Goal: Transaction & Acquisition: Obtain resource

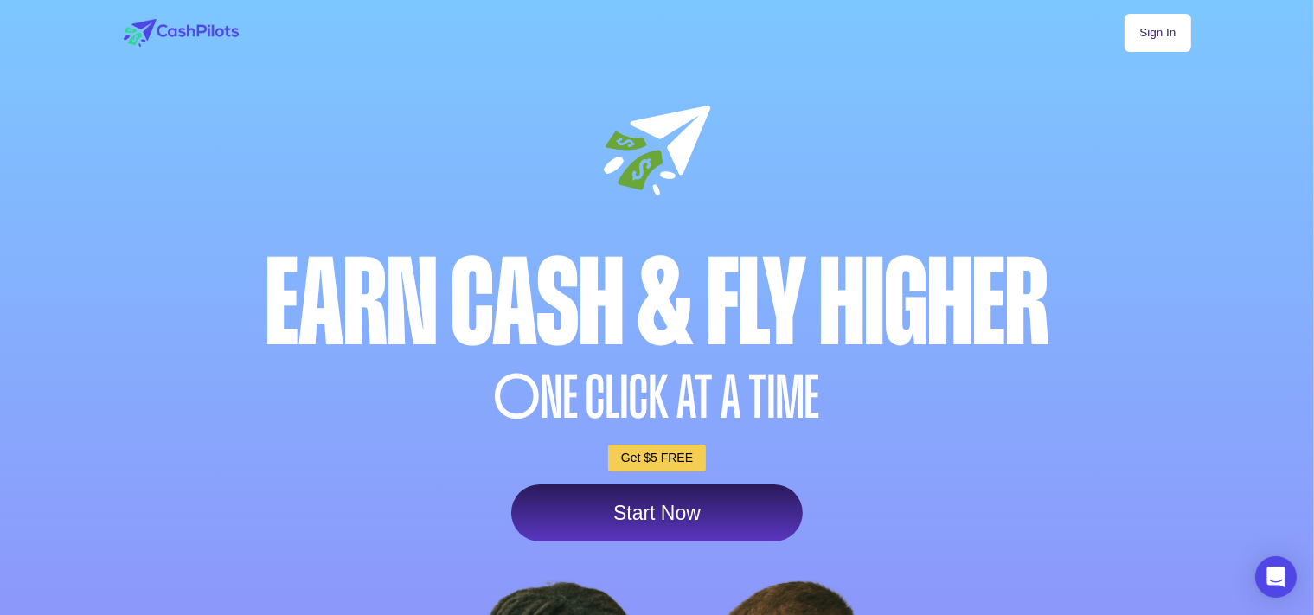
click at [1190, 40] on link "Sign In" at bounding box center [1157, 33] width 66 height 38
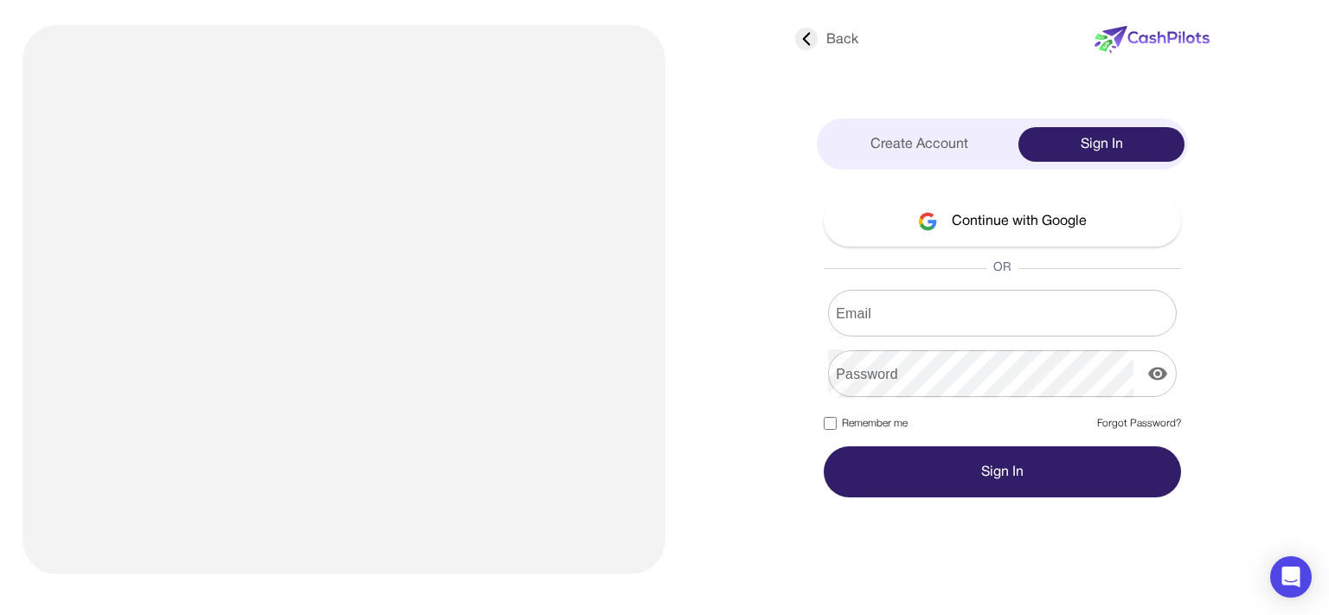
click at [974, 311] on input "Email" at bounding box center [1002, 313] width 349 height 48
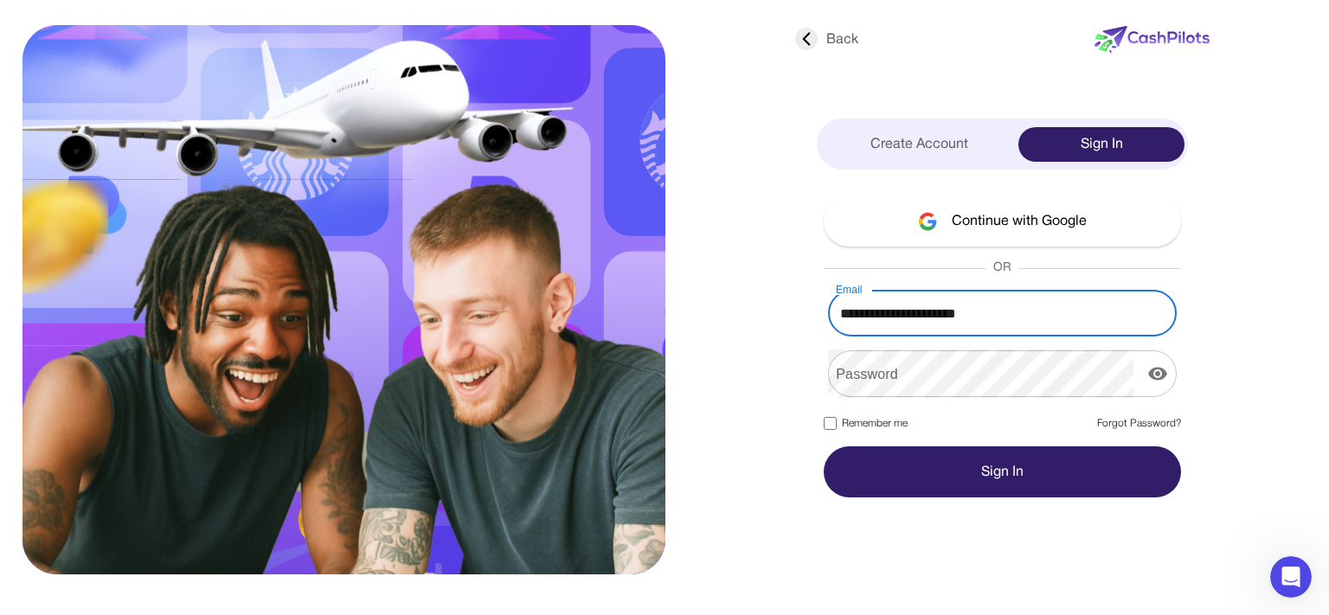
type input "**********"
click at [1148, 426] on link "Forgot Password?" at bounding box center [1139, 424] width 84 height 16
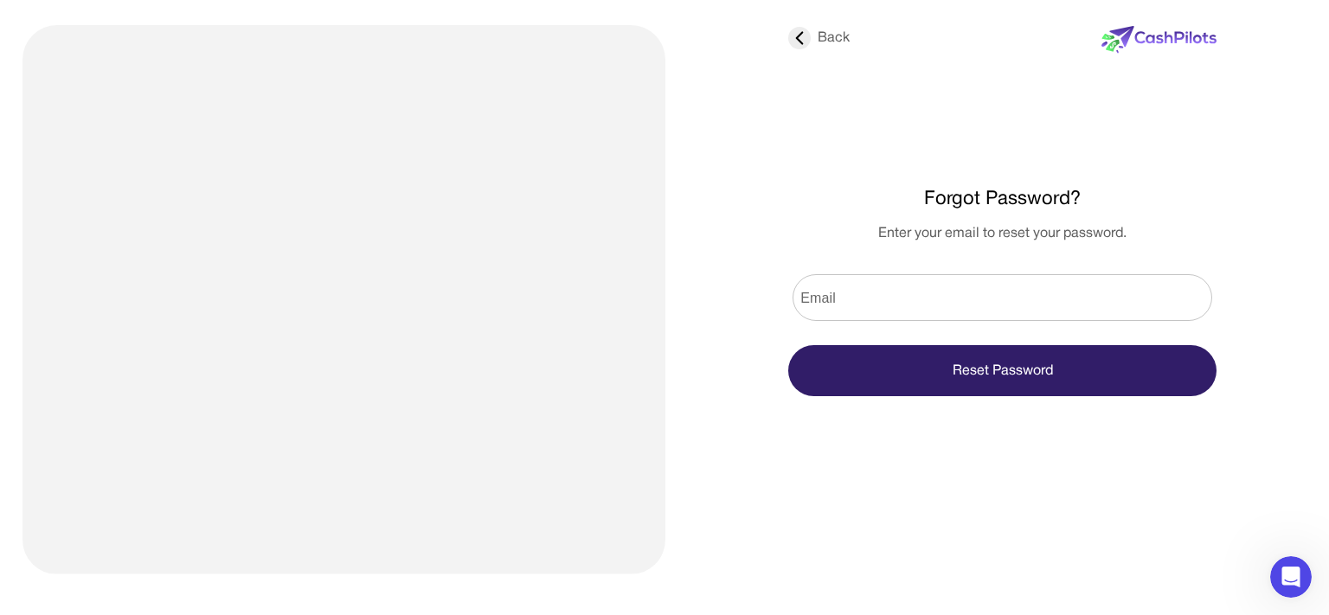
click at [987, 319] on input "Email" at bounding box center [1001, 297] width 419 height 48
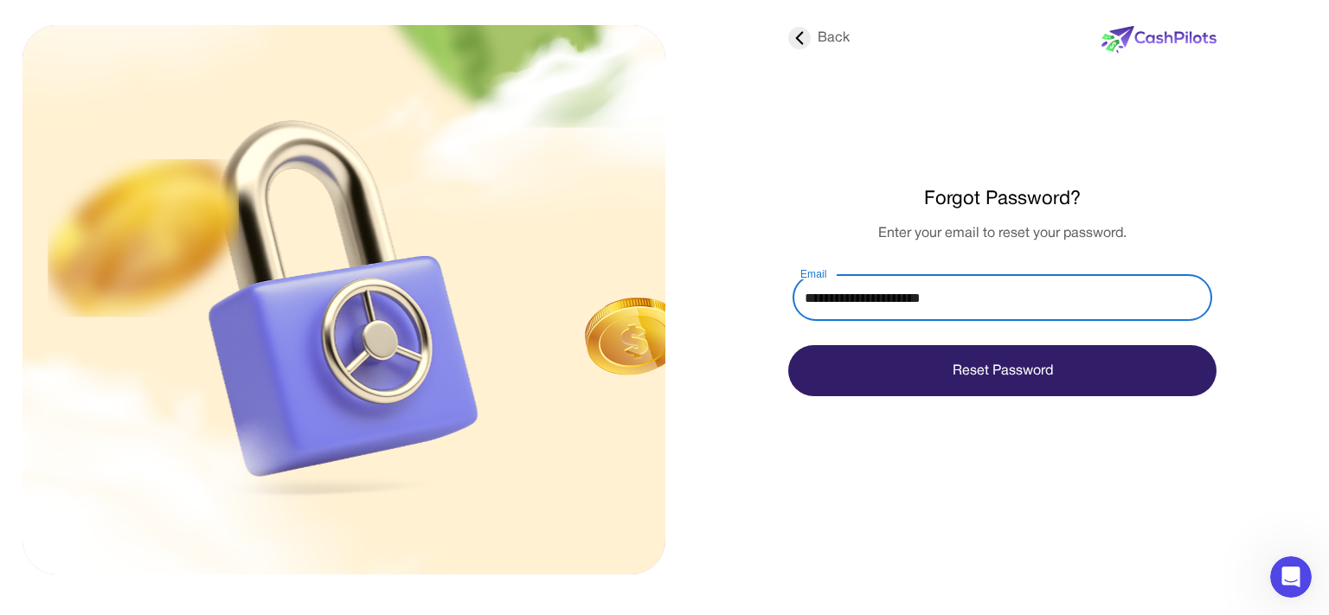
type input "**********"
click at [788, 345] on button "Reset Password" at bounding box center [1002, 370] width 428 height 51
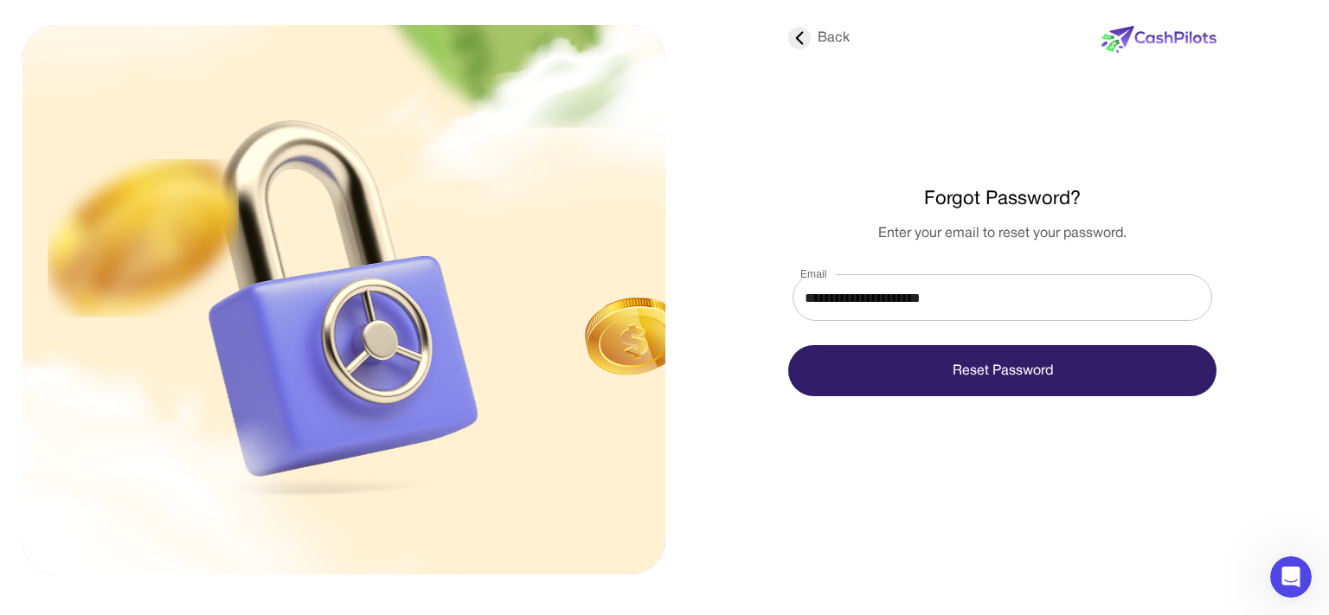
click at [800, 38] on icon at bounding box center [799, 38] width 22 height 22
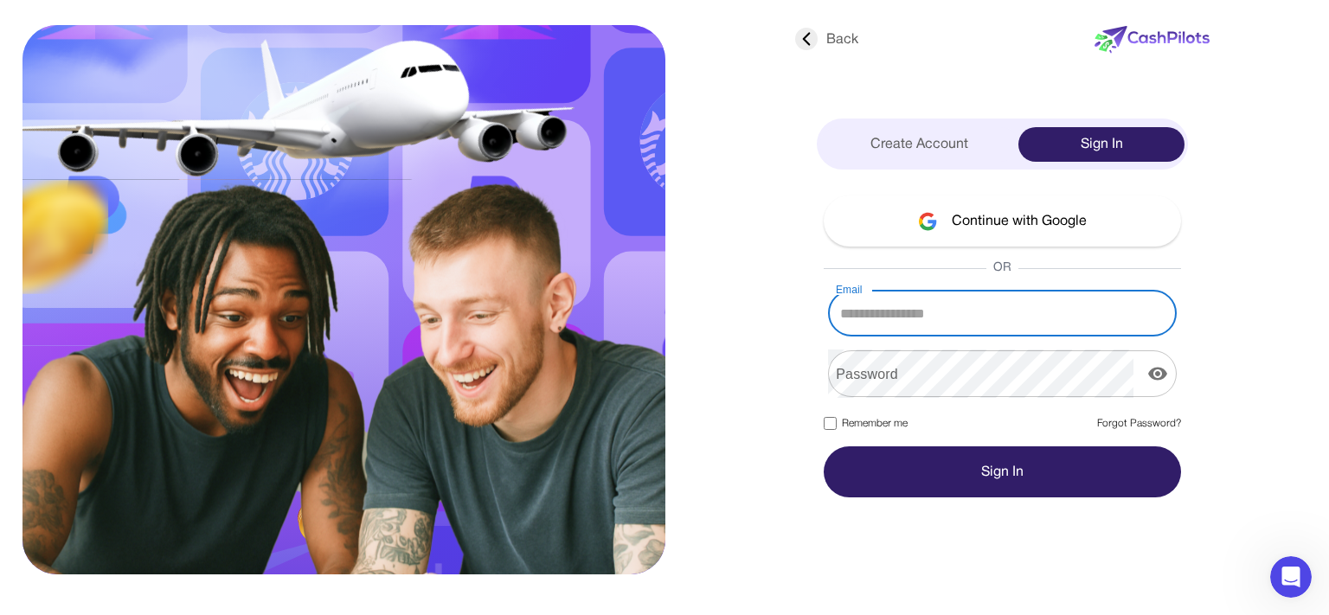
click at [1013, 324] on input "Email" at bounding box center [1002, 313] width 349 height 48
type input "**********"
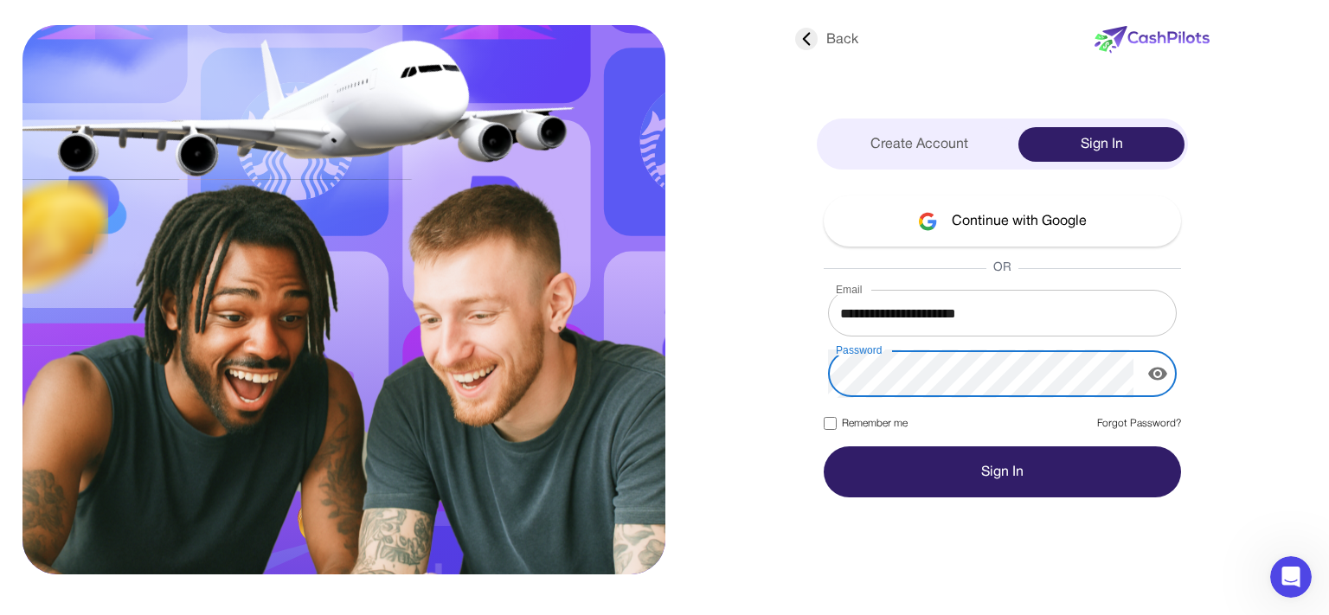
click at [823, 446] on button "Sign In" at bounding box center [1001, 471] width 357 height 51
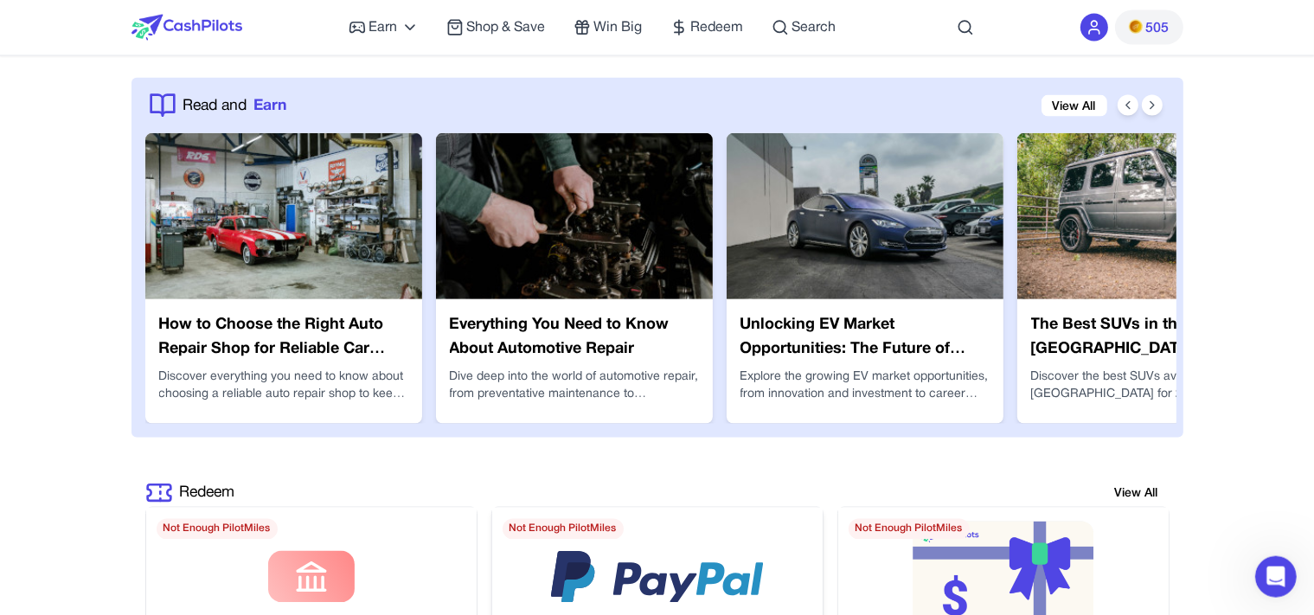
scroll to position [3105, 0]
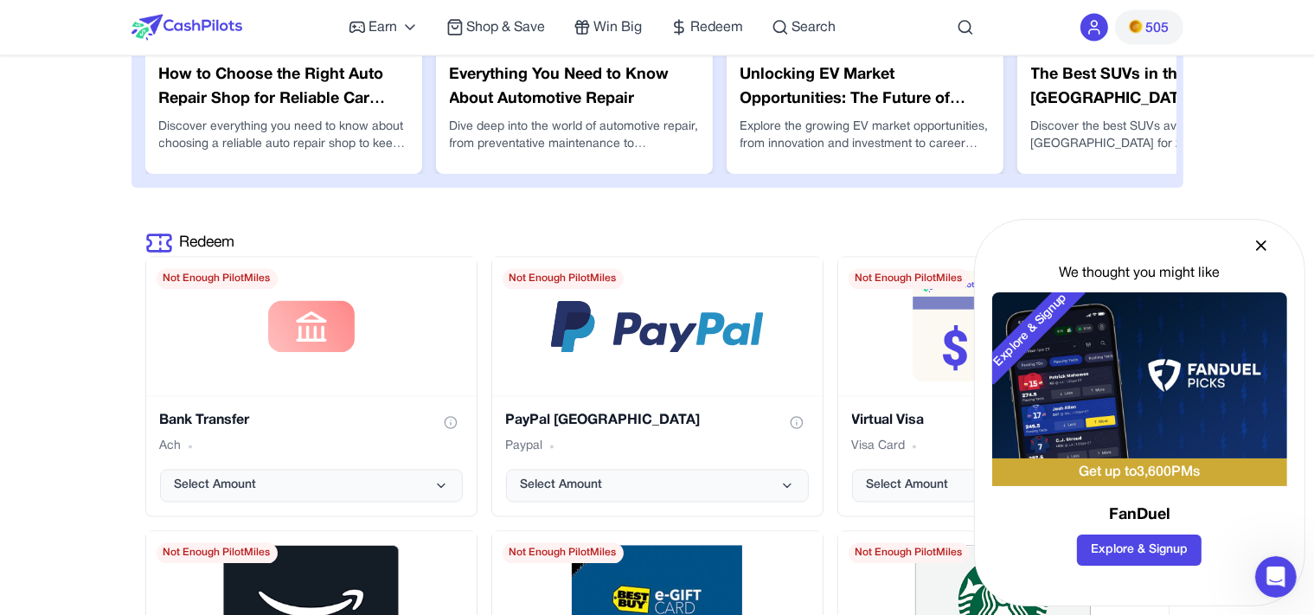
click at [1265, 247] on icon at bounding box center [1260, 245] width 17 height 17
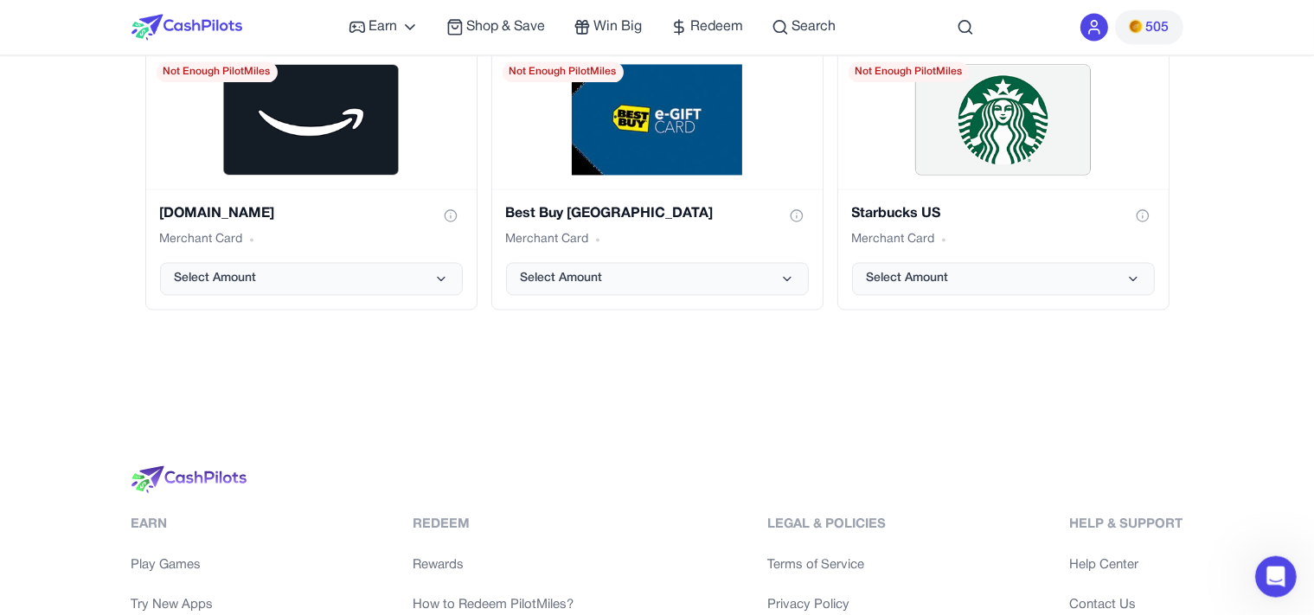
scroll to position [3576, 0]
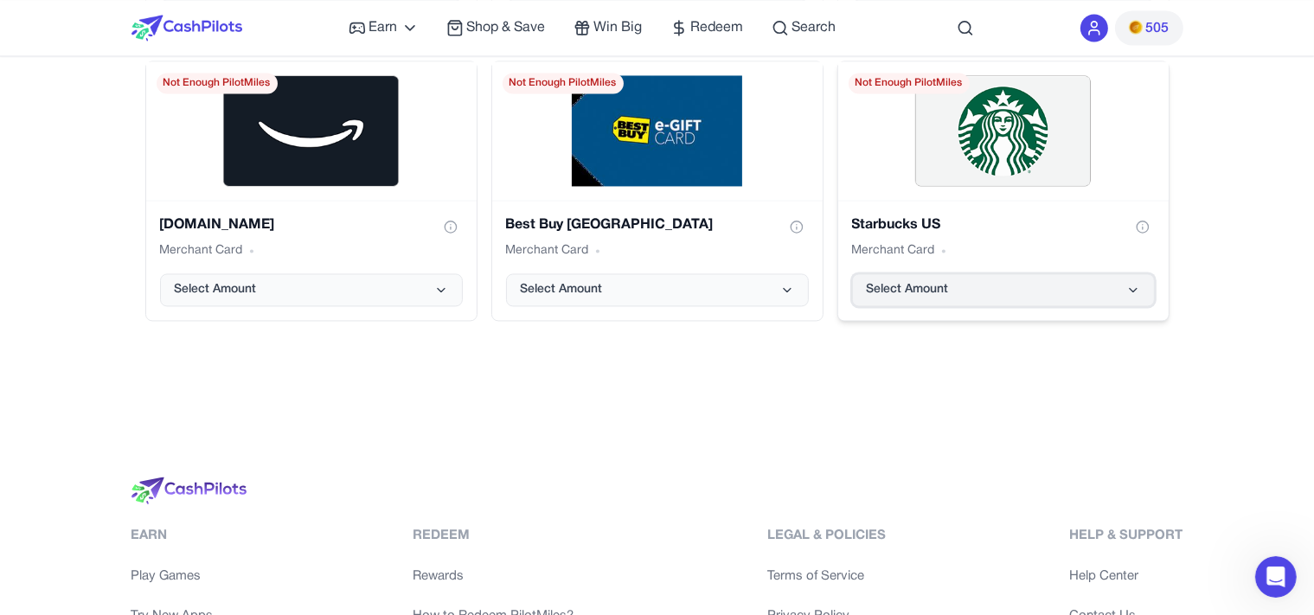
click at [1045, 297] on button "Select Amount" at bounding box center [1003, 289] width 303 height 33
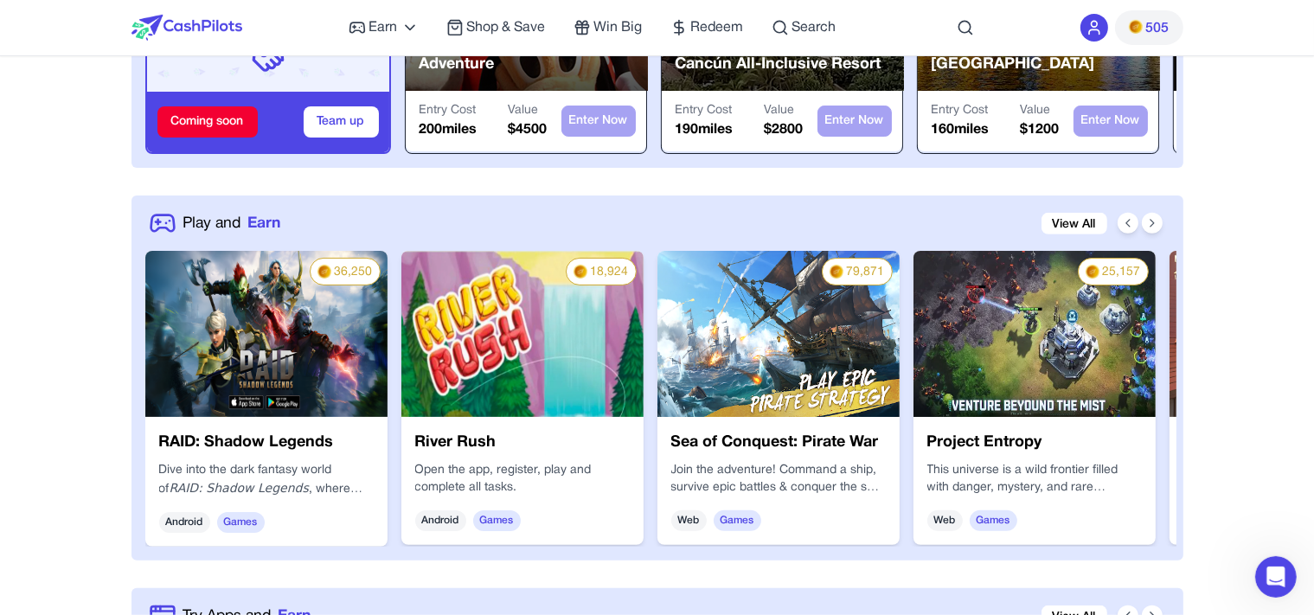
scroll to position [387, 0]
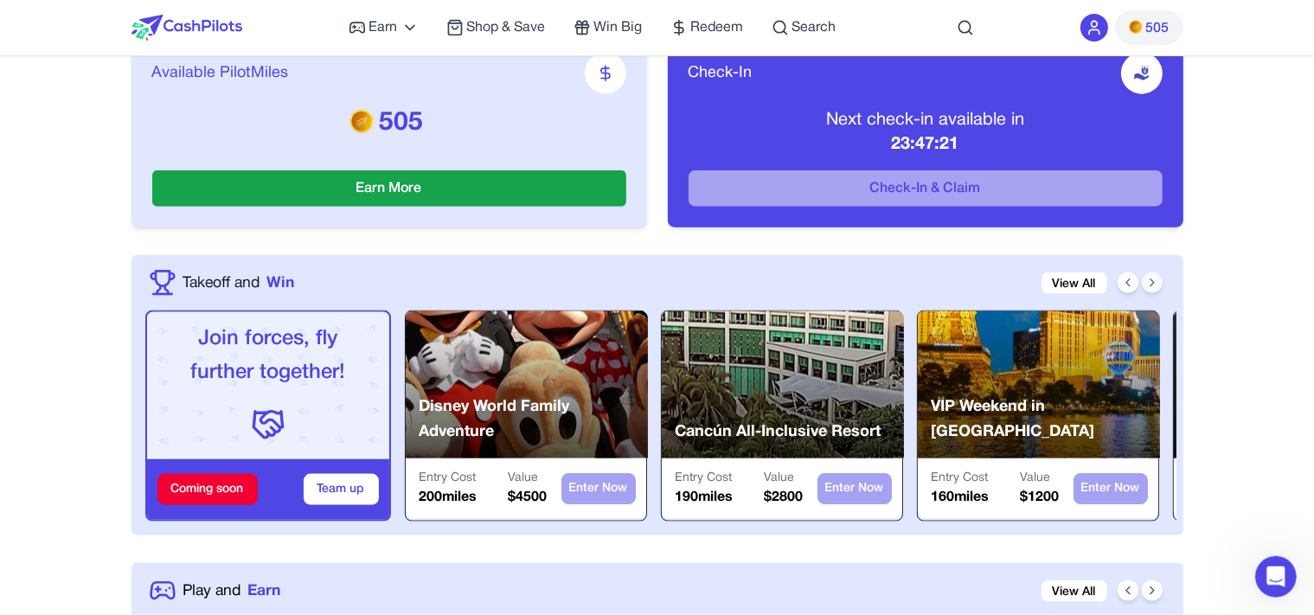
click at [1154, 280] on icon at bounding box center [1152, 283] width 14 height 14
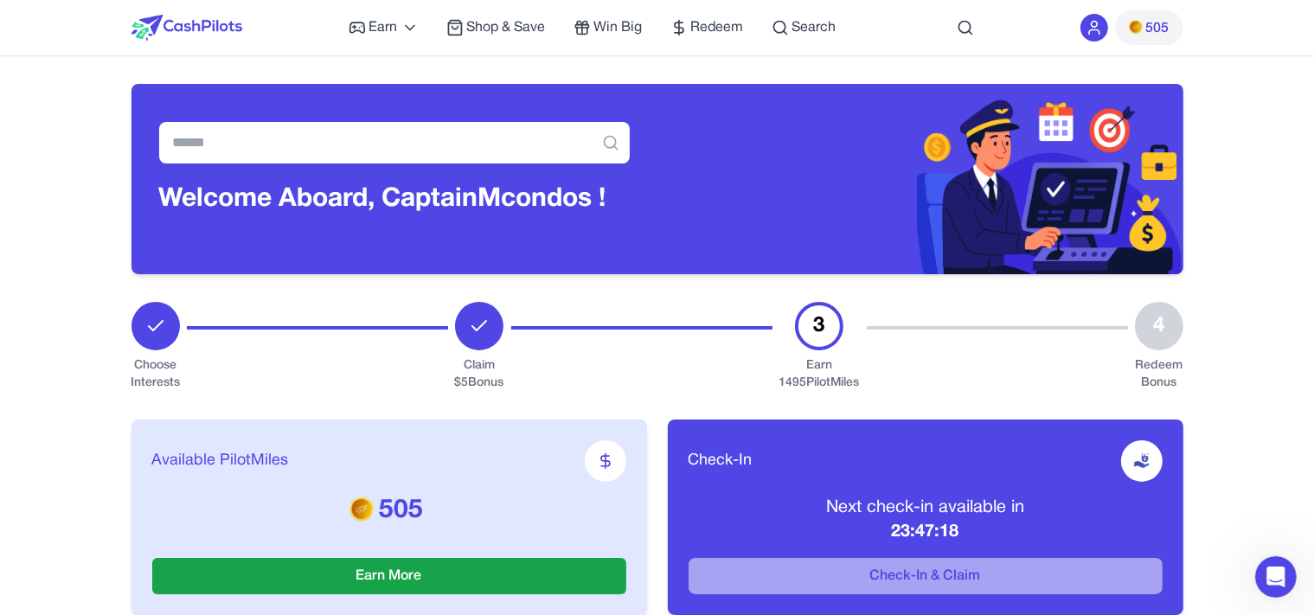
scroll to position [0, 277]
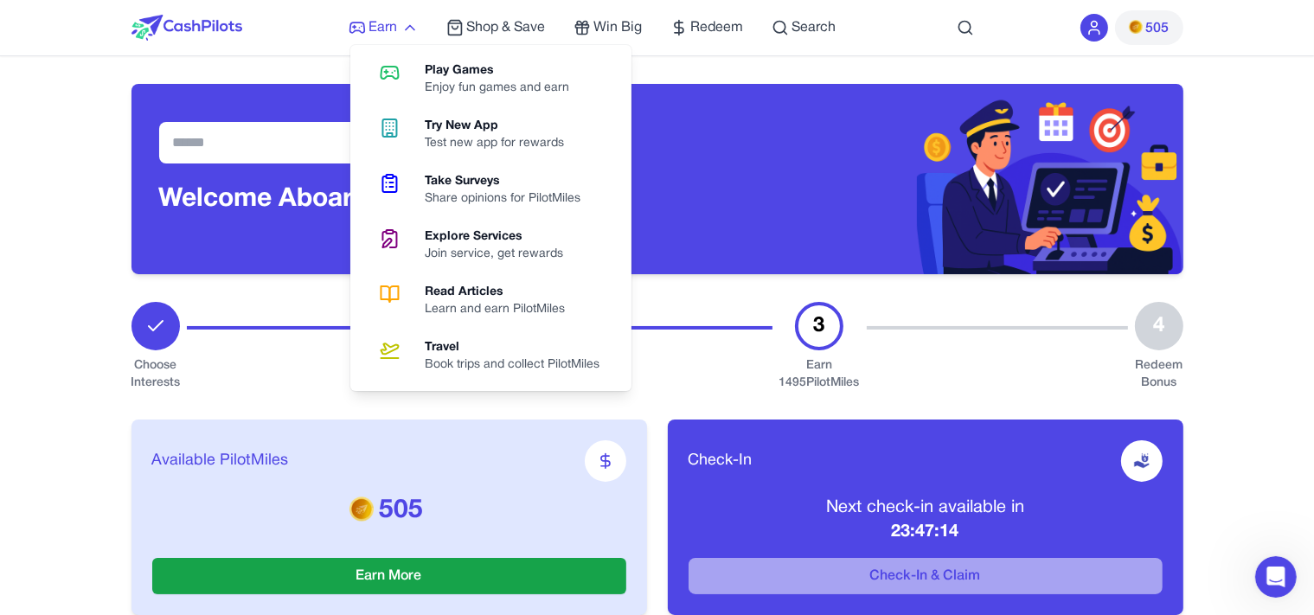
click at [405, 26] on icon at bounding box center [409, 27] width 17 height 17
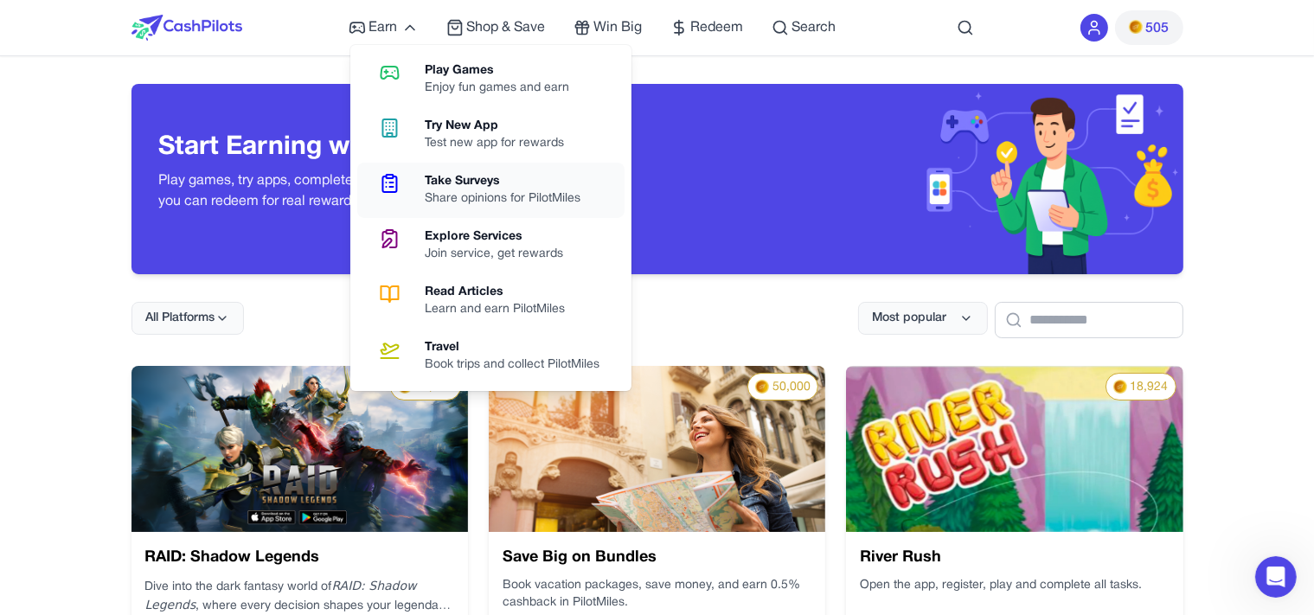
click at [541, 195] on div "Share opinions for PilotMiles" at bounding box center [511, 198] width 170 height 17
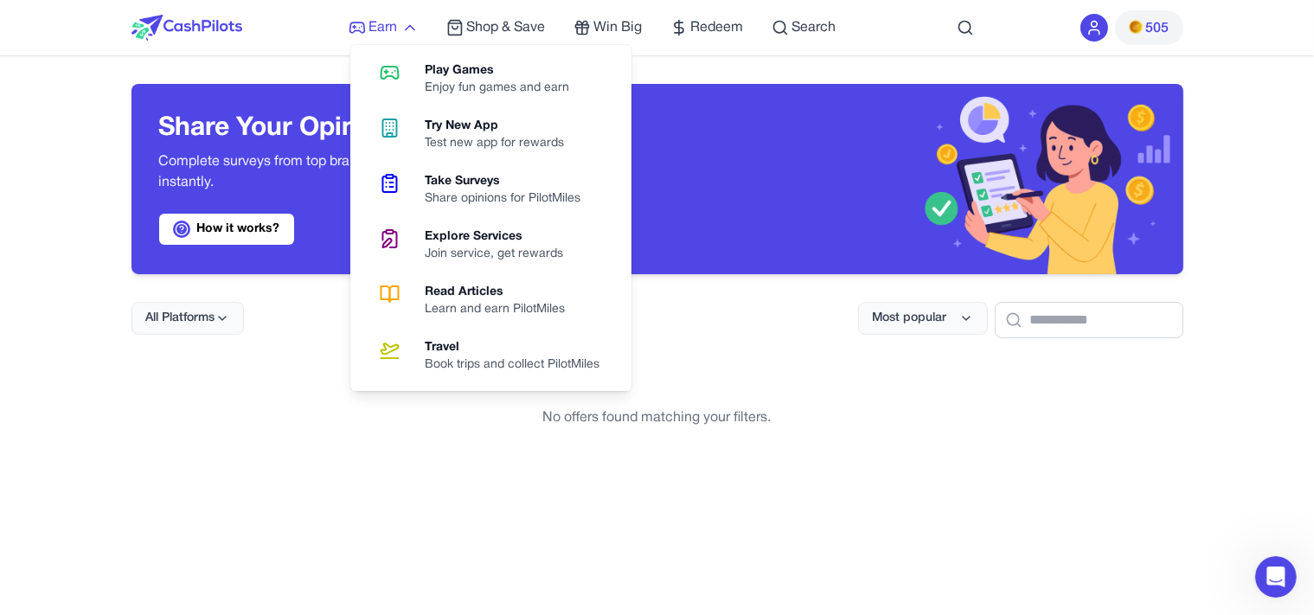
click at [376, 25] on span "Earn" at bounding box center [383, 27] width 29 height 21
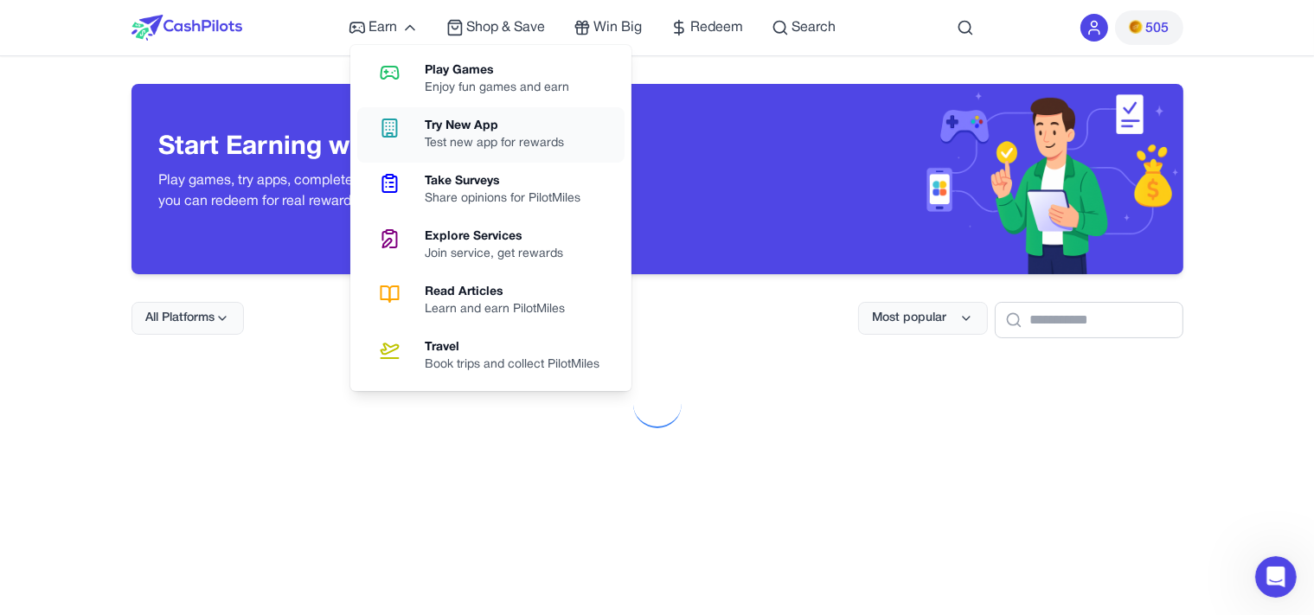
click at [441, 126] on div "Try New App" at bounding box center [502, 126] width 153 height 17
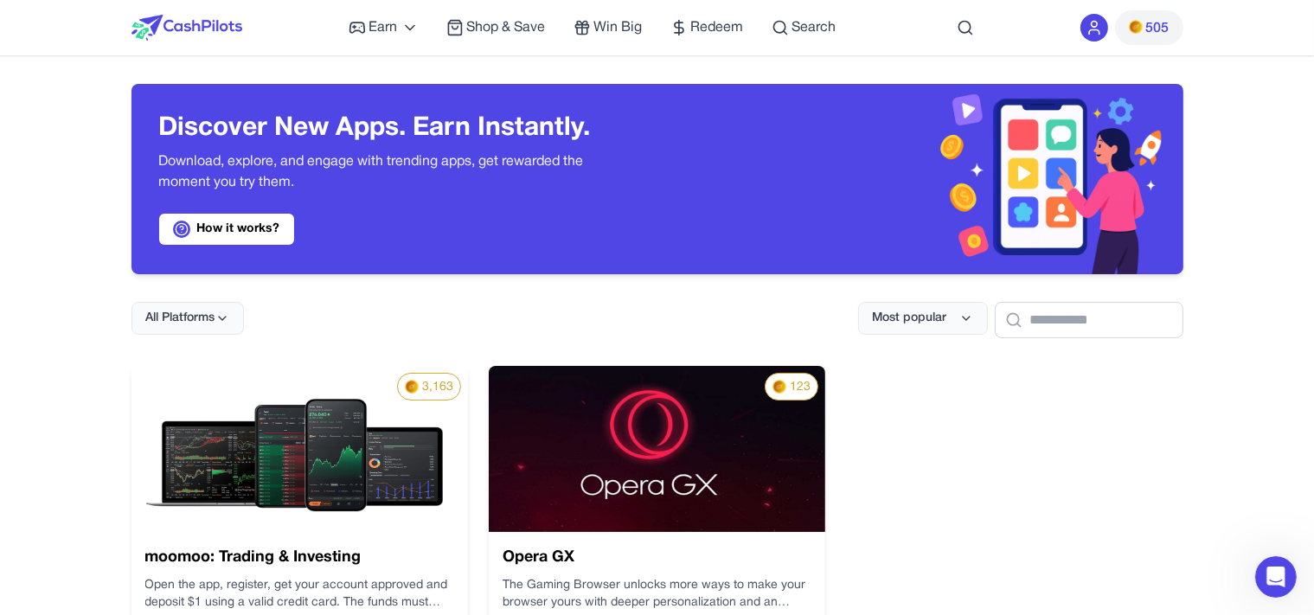
click at [803, 391] on div "123 Opera GX The Gaming Browser unlocks more ways to make your browser yours wi…" at bounding box center [656, 513] width 445 height 436
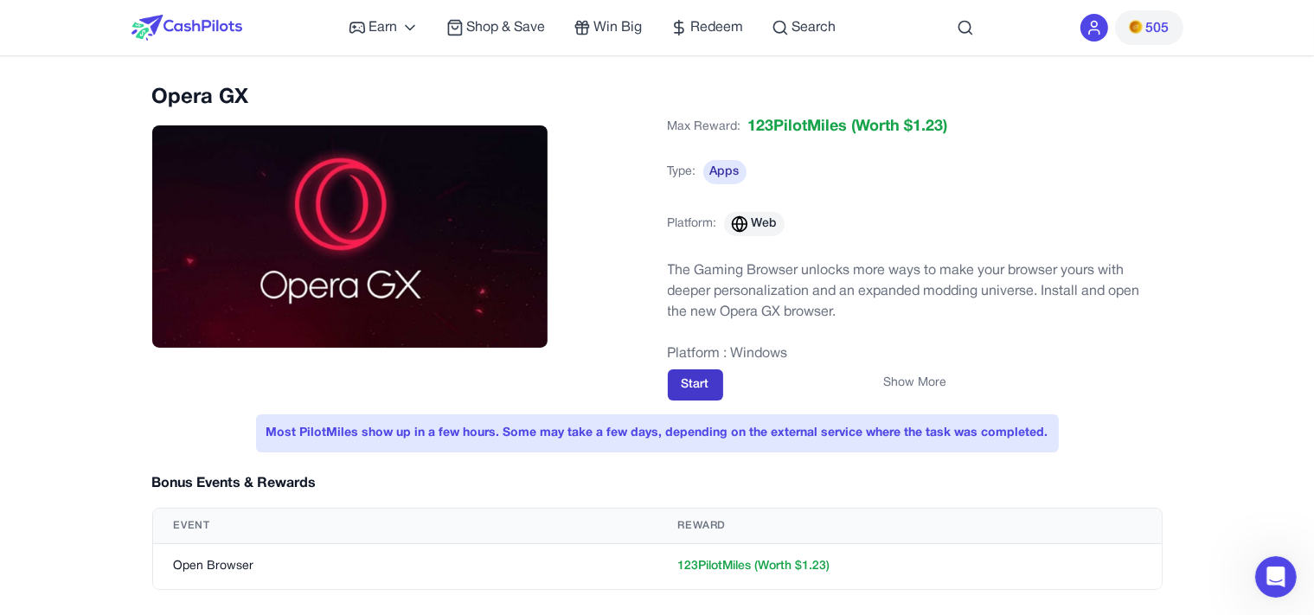
click at [690, 375] on button "Start" at bounding box center [695, 384] width 55 height 31
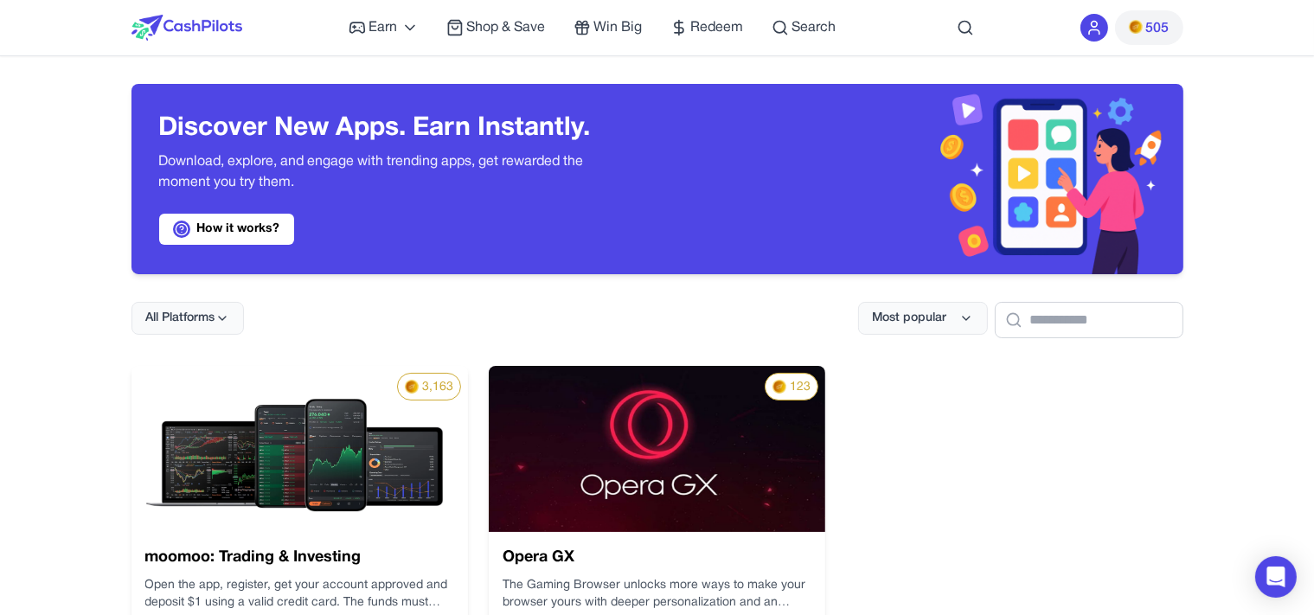
click at [410, 445] on img at bounding box center [299, 449] width 336 height 166
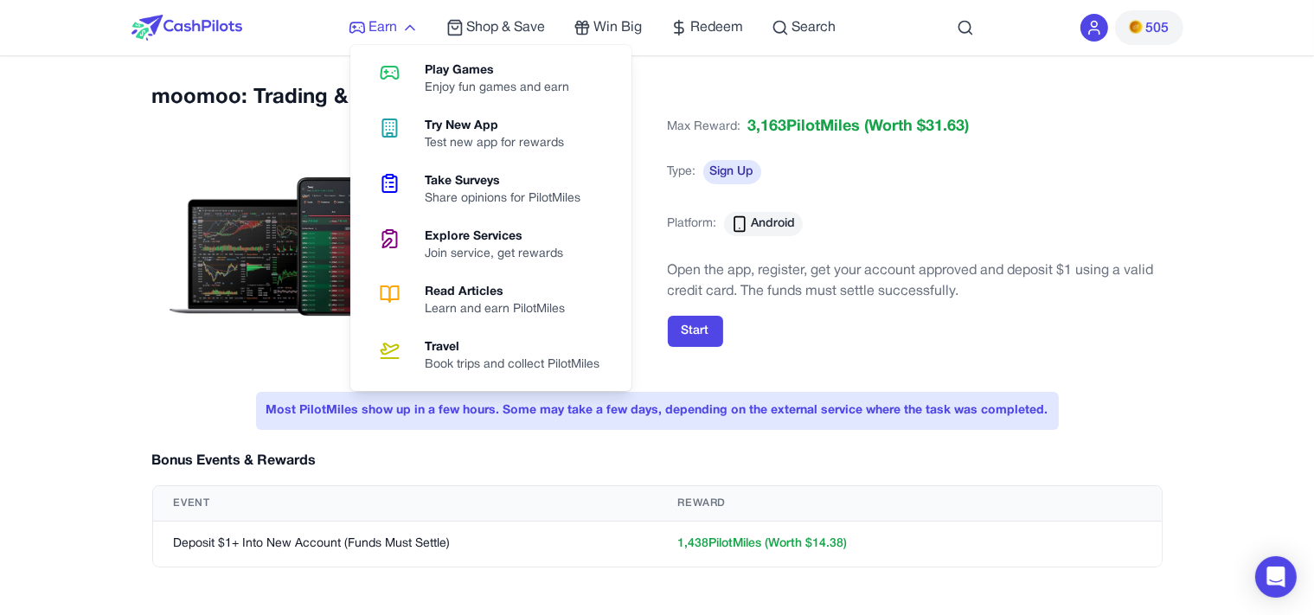
click at [409, 28] on icon at bounding box center [409, 27] width 17 height 17
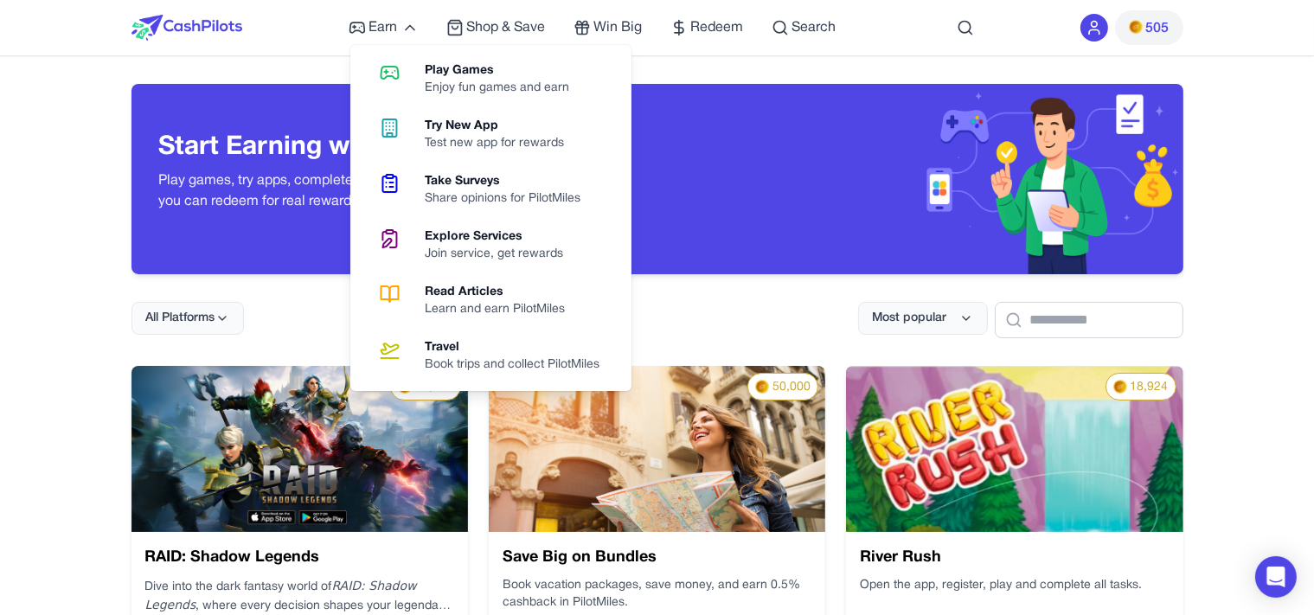
click at [517, 265] on link "Explore Services Join service, get rewards" at bounding box center [490, 245] width 267 height 55
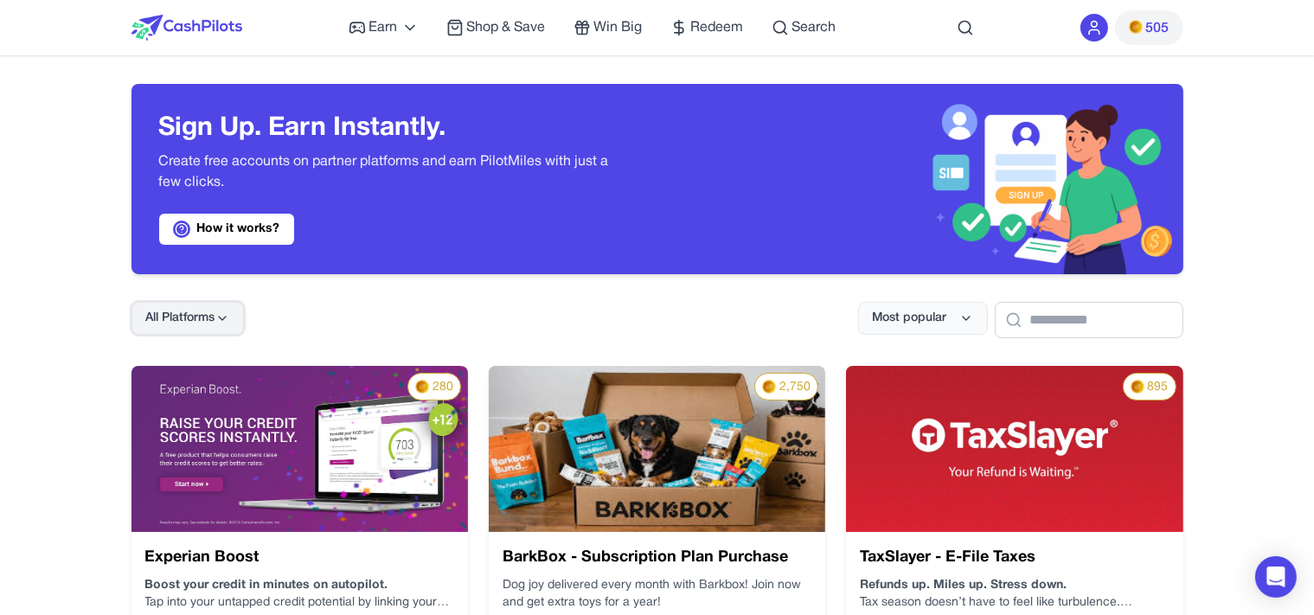
click at [219, 330] on button "All Platforms" at bounding box center [187, 318] width 112 height 33
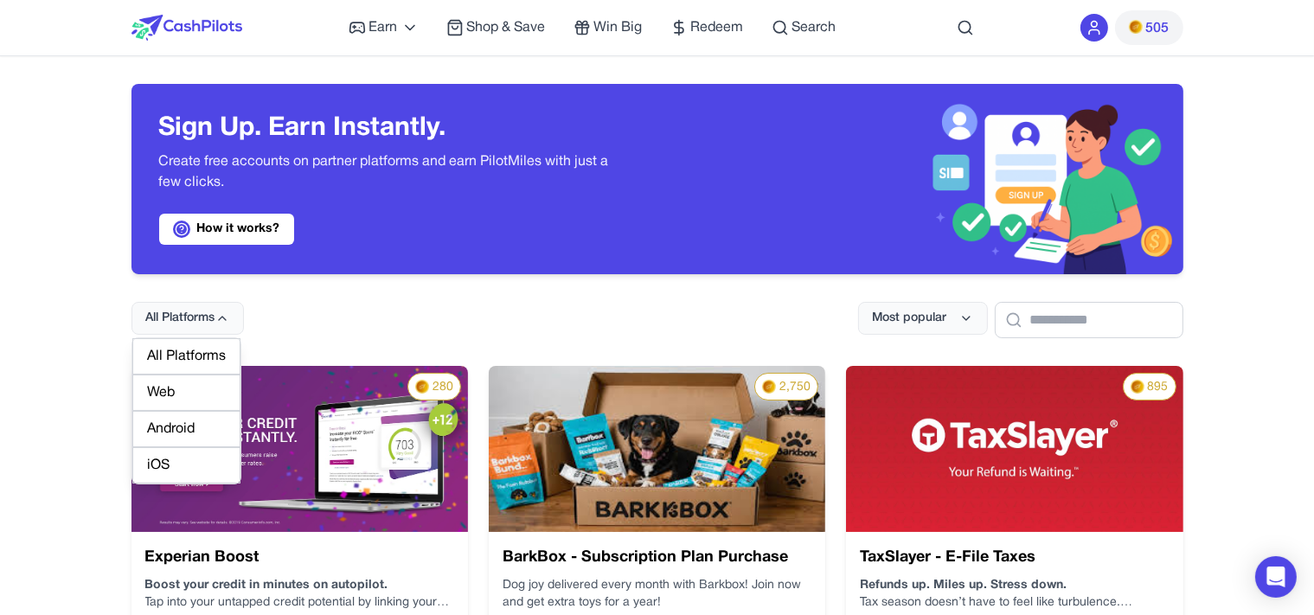
drag, startPoint x: 447, startPoint y: 297, endPoint x: 537, endPoint y: 107, distance: 209.7
click at [447, 296] on div "All Platforms Most popular" at bounding box center [657, 306] width 1052 height 64
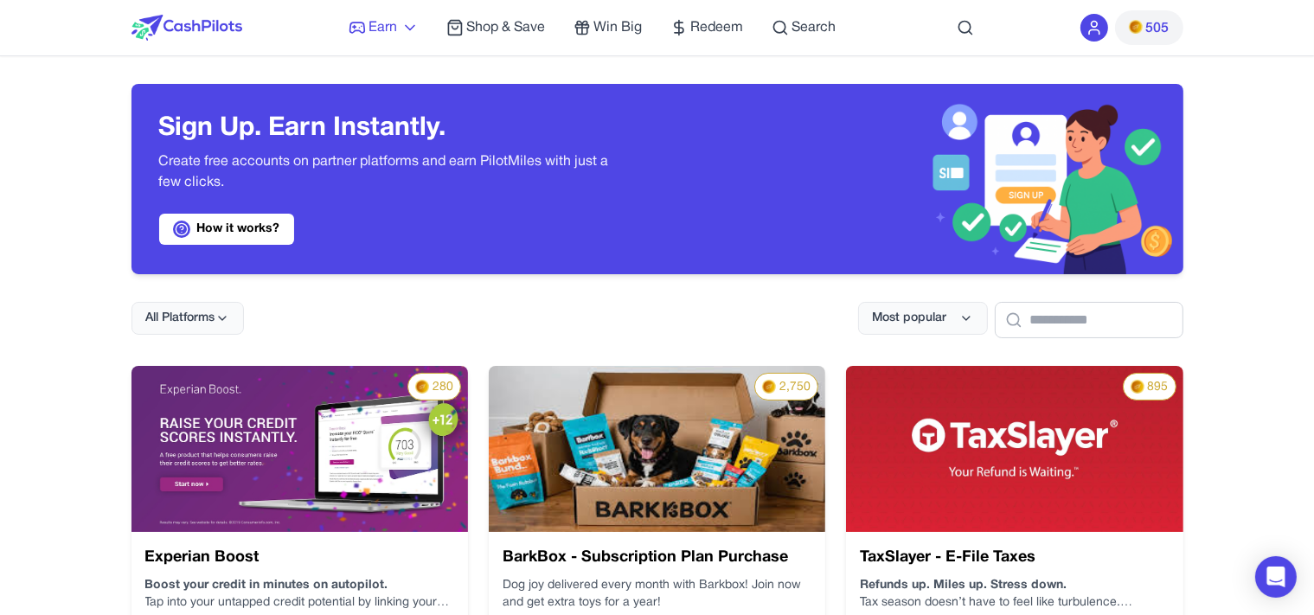
click at [372, 34] on span "Earn" at bounding box center [383, 27] width 29 height 21
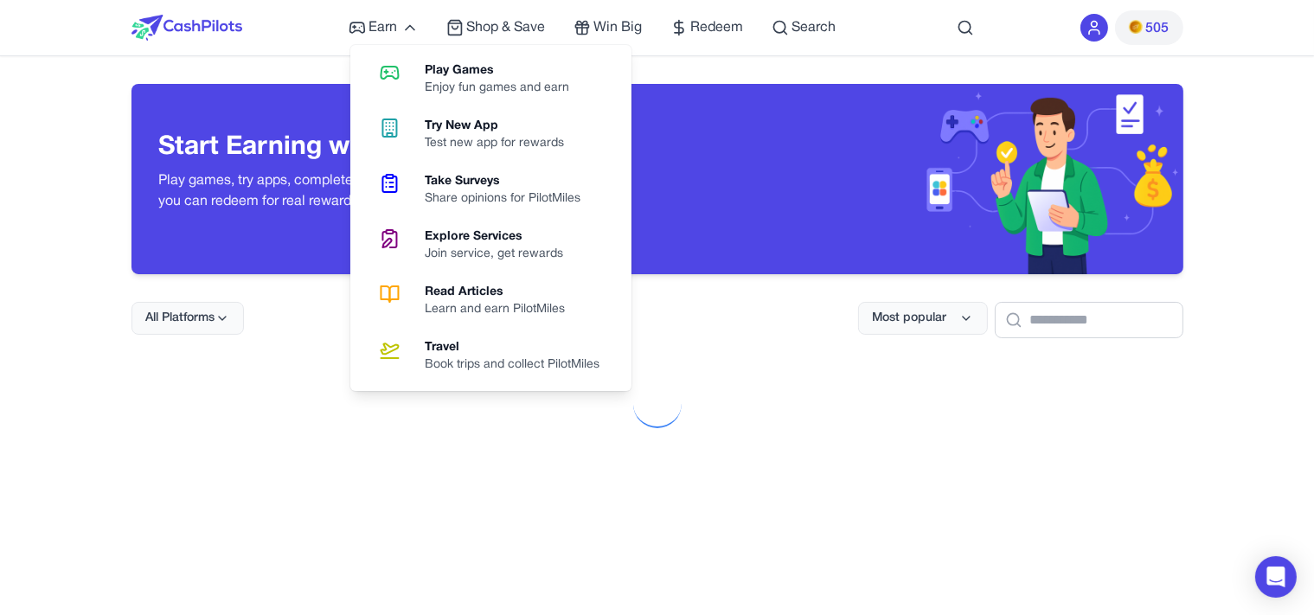
click at [517, 308] on div "Learn and earn PilotMiles" at bounding box center [503, 309] width 154 height 17
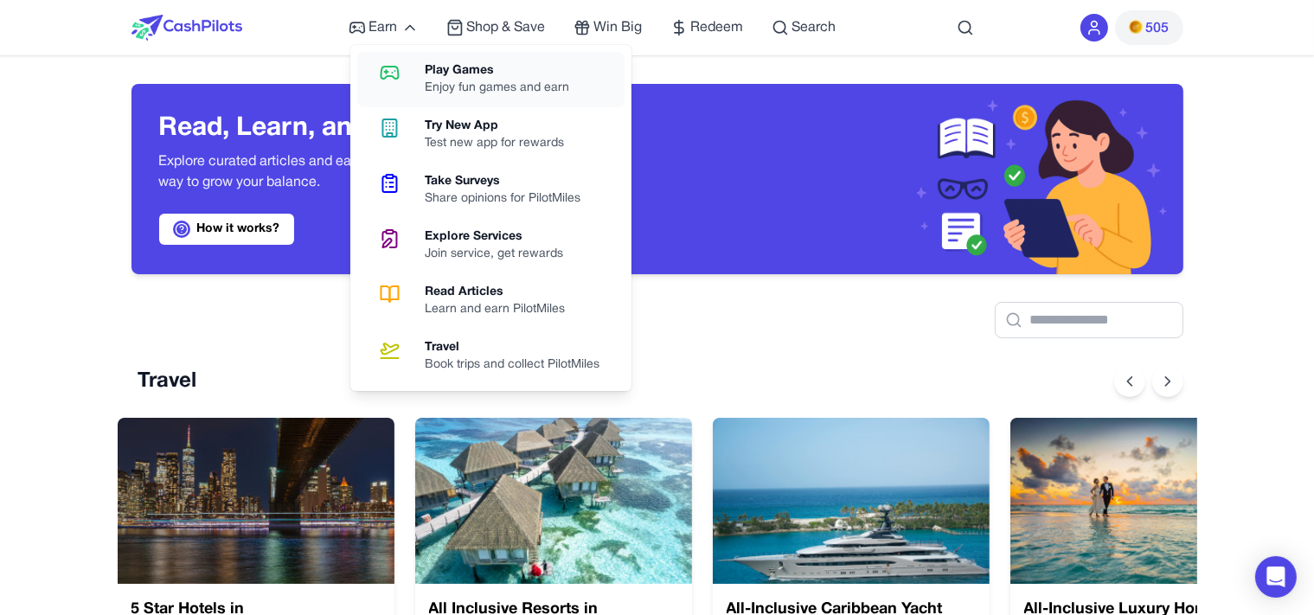
click at [476, 65] on div "Play Games" at bounding box center [505, 70] width 158 height 17
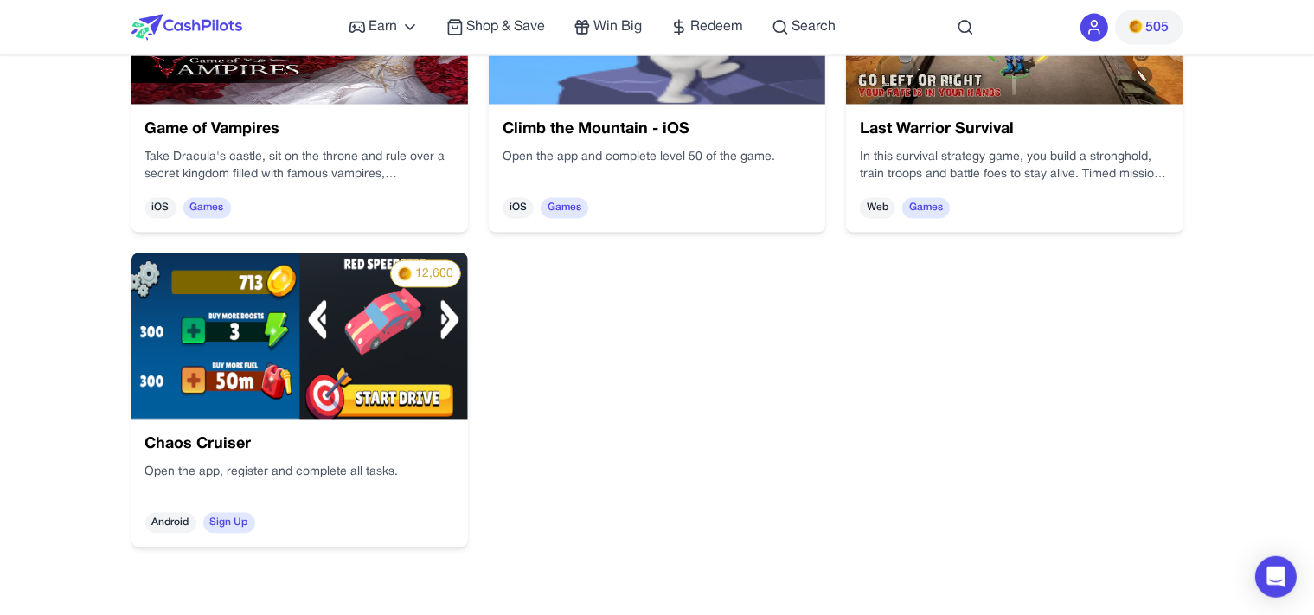
scroll to position [3622, 0]
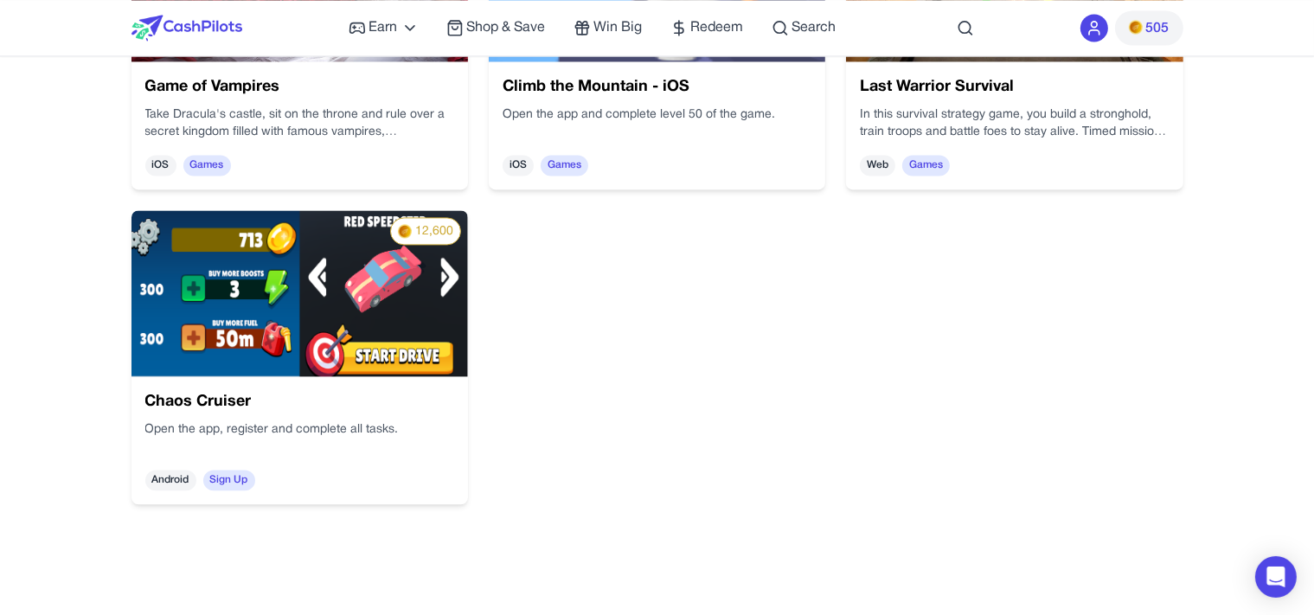
click at [433, 344] on img at bounding box center [299, 293] width 336 height 166
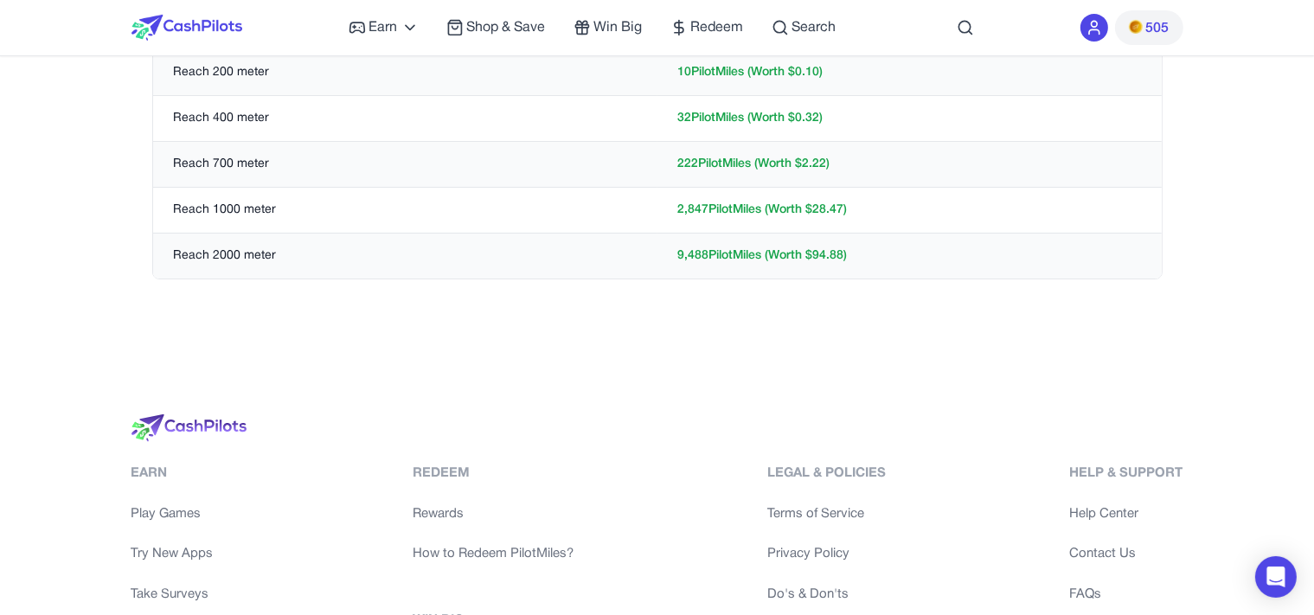
scroll to position [0, 0]
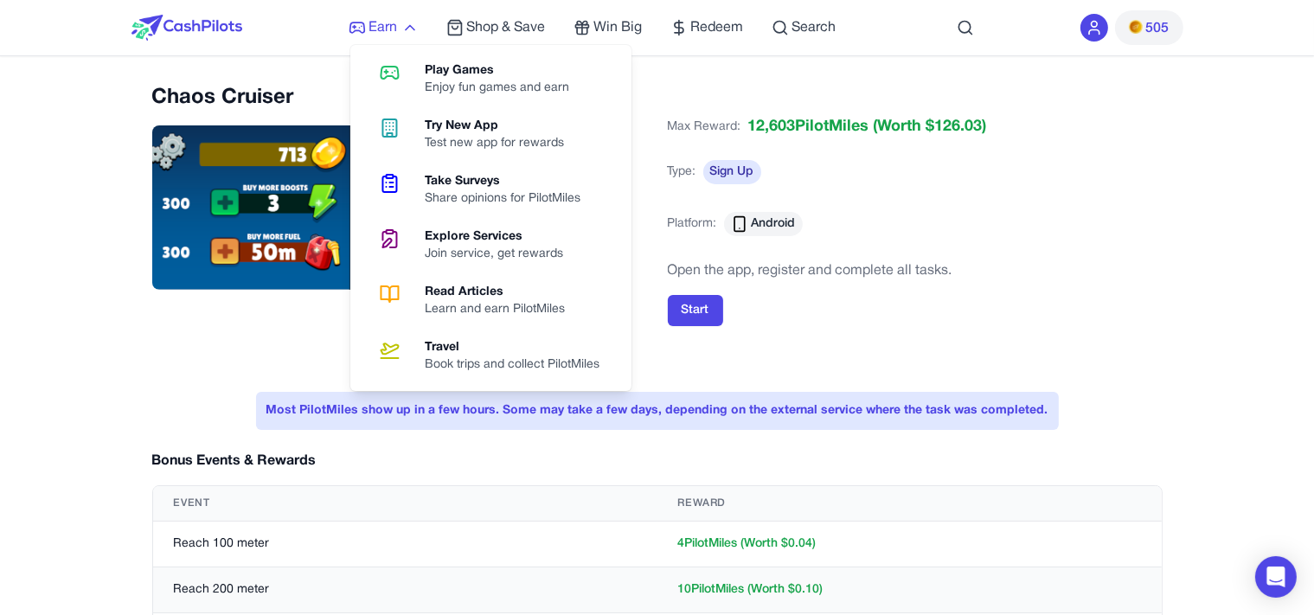
click at [396, 24] on span "Earn" at bounding box center [383, 27] width 29 height 21
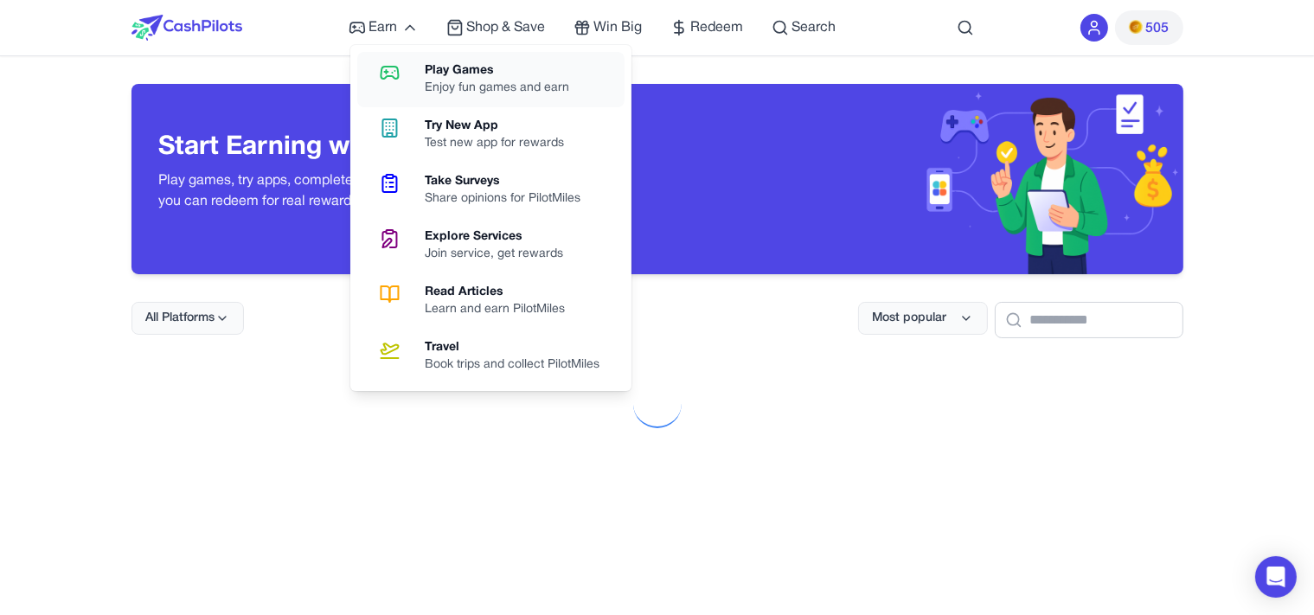
click at [461, 81] on div "Enjoy fun games and earn" at bounding box center [505, 88] width 158 height 17
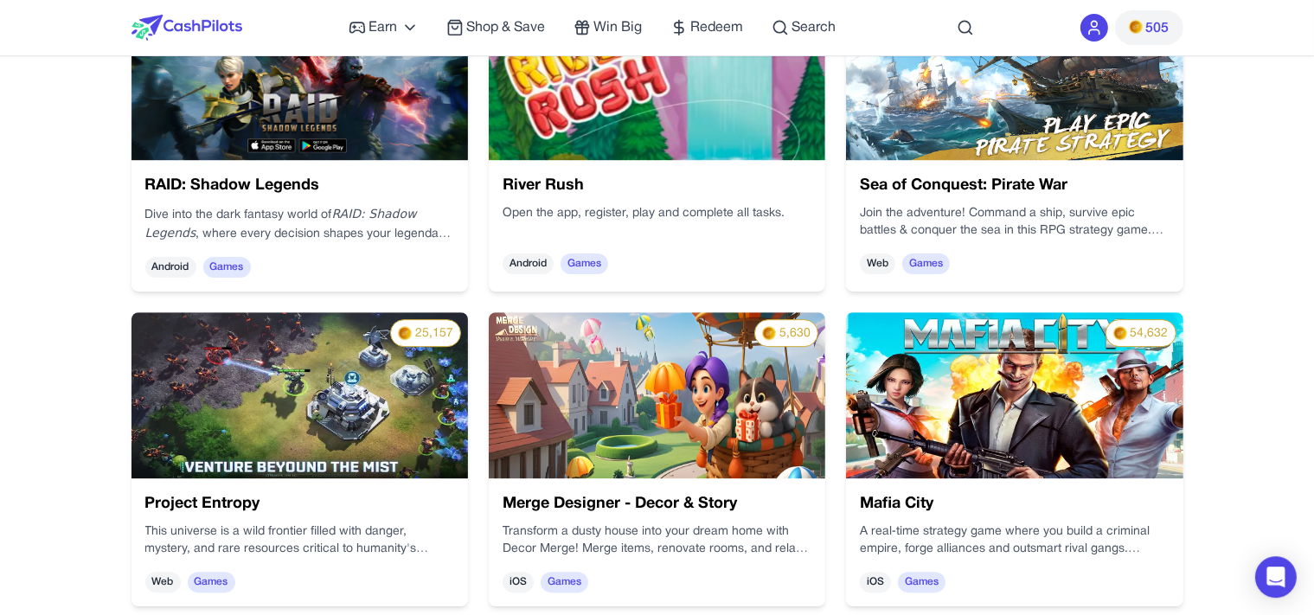
scroll to position [517, 0]
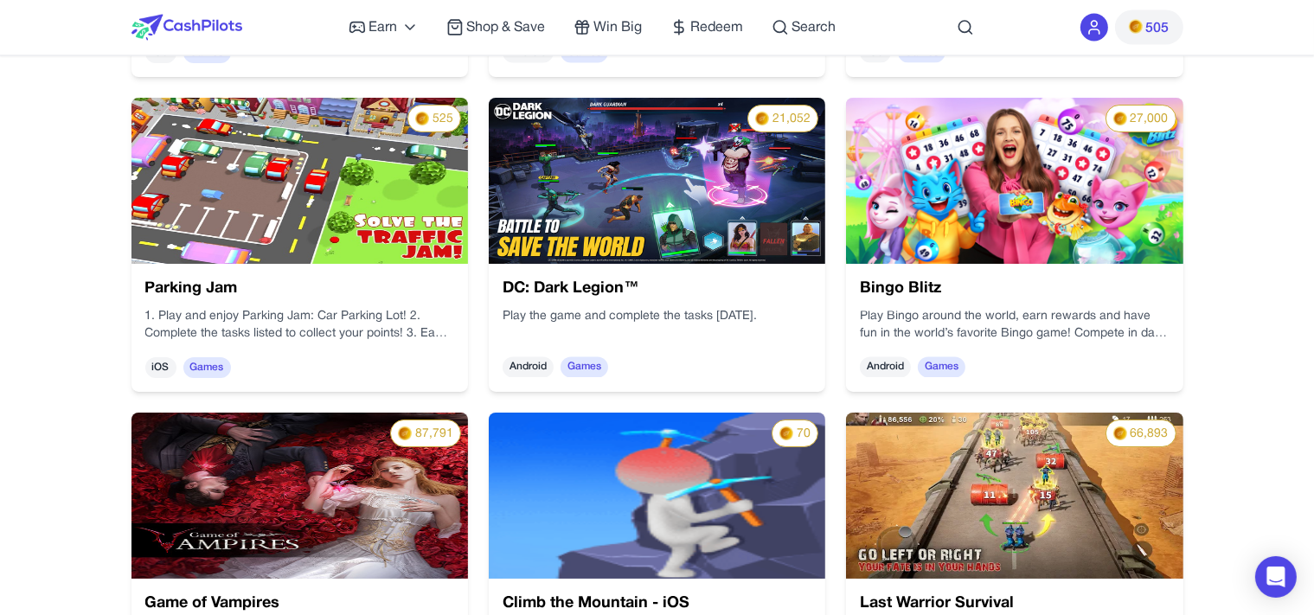
scroll to position [3622, 0]
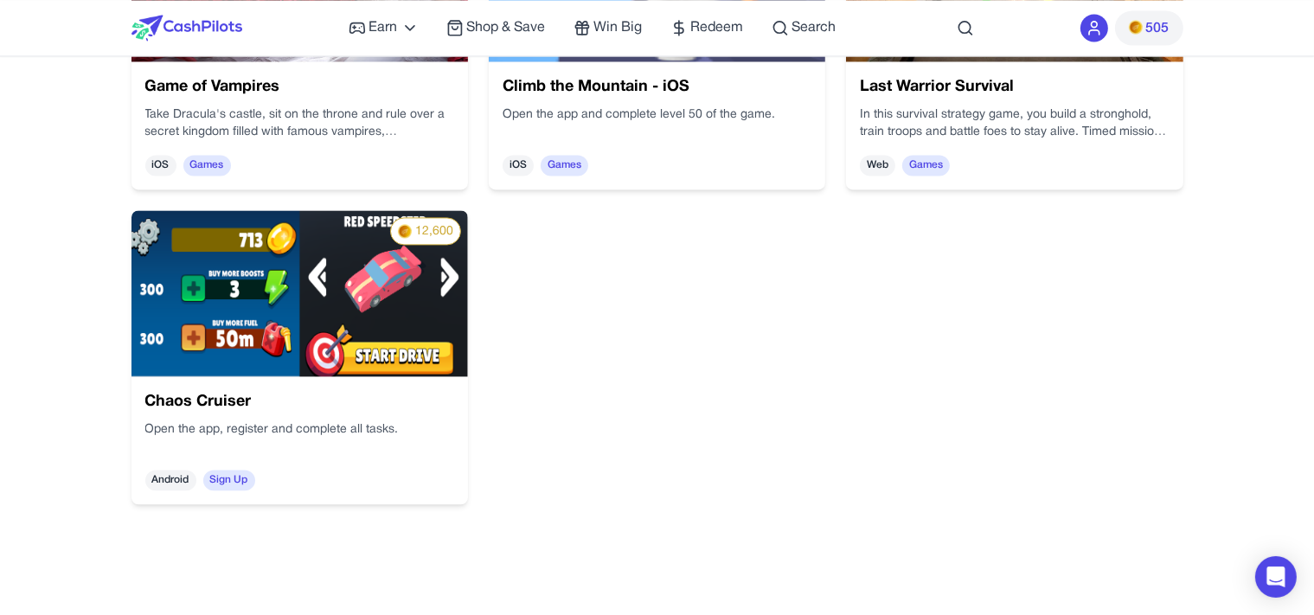
click at [619, 82] on h3 "Climb the Mountain - iOS" at bounding box center [657, 87] width 309 height 24
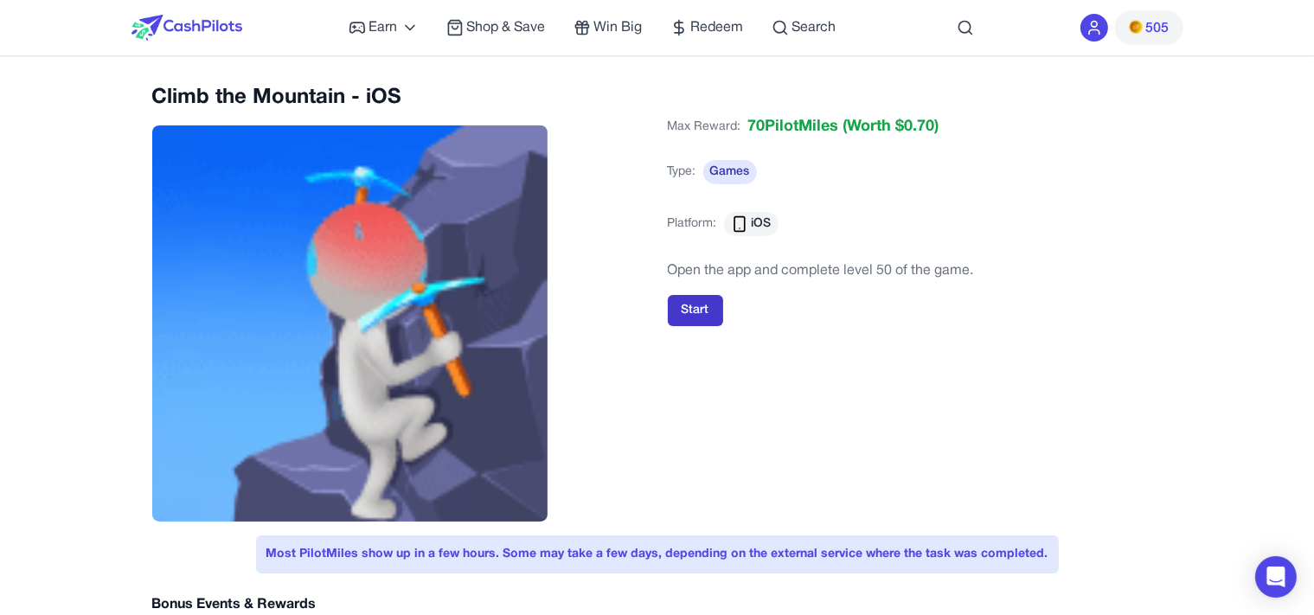
click at [704, 303] on button "Start" at bounding box center [695, 310] width 55 height 31
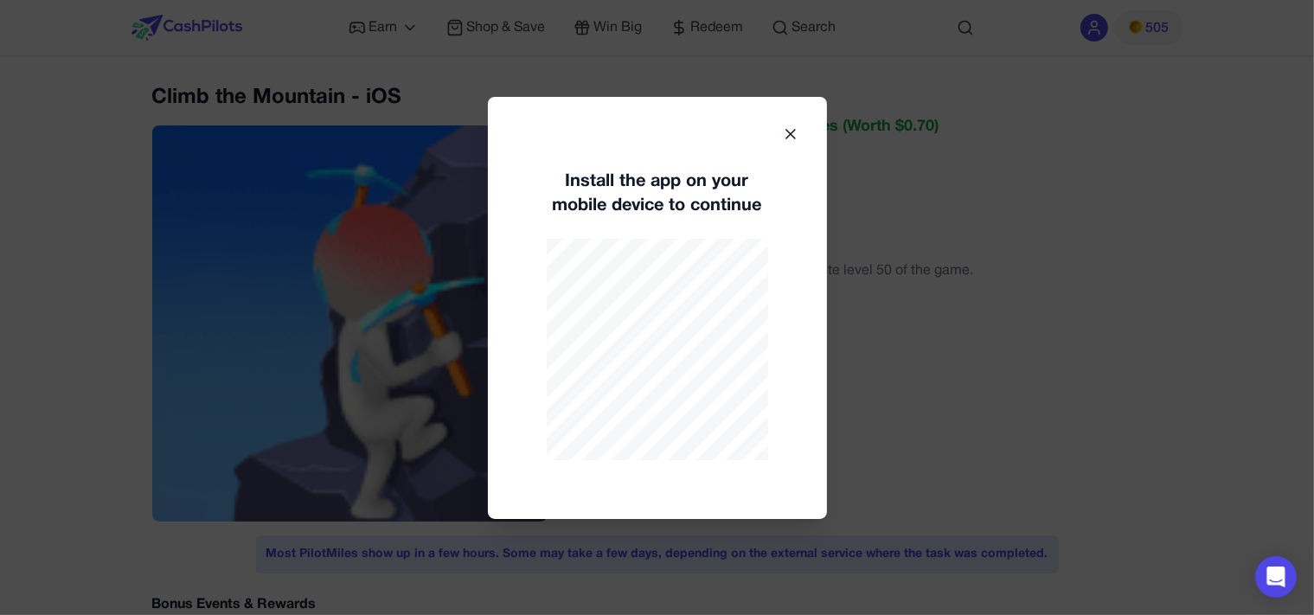
click at [786, 137] on icon at bounding box center [790, 133] width 17 height 17
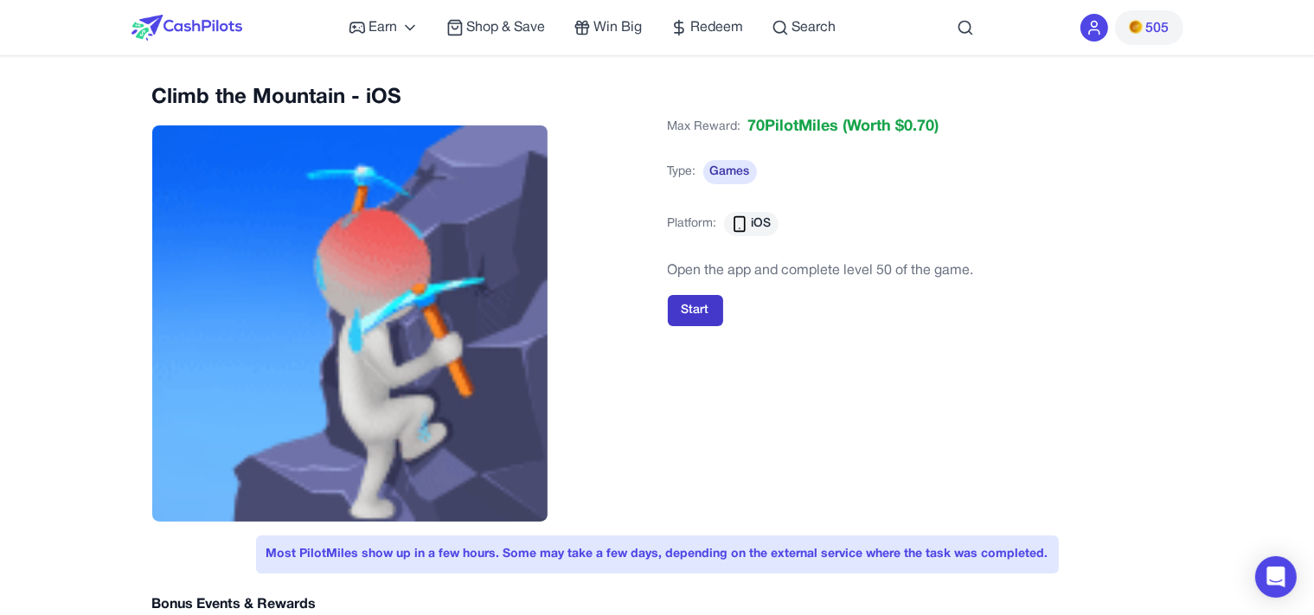
click at [695, 306] on button "Start" at bounding box center [695, 310] width 55 height 31
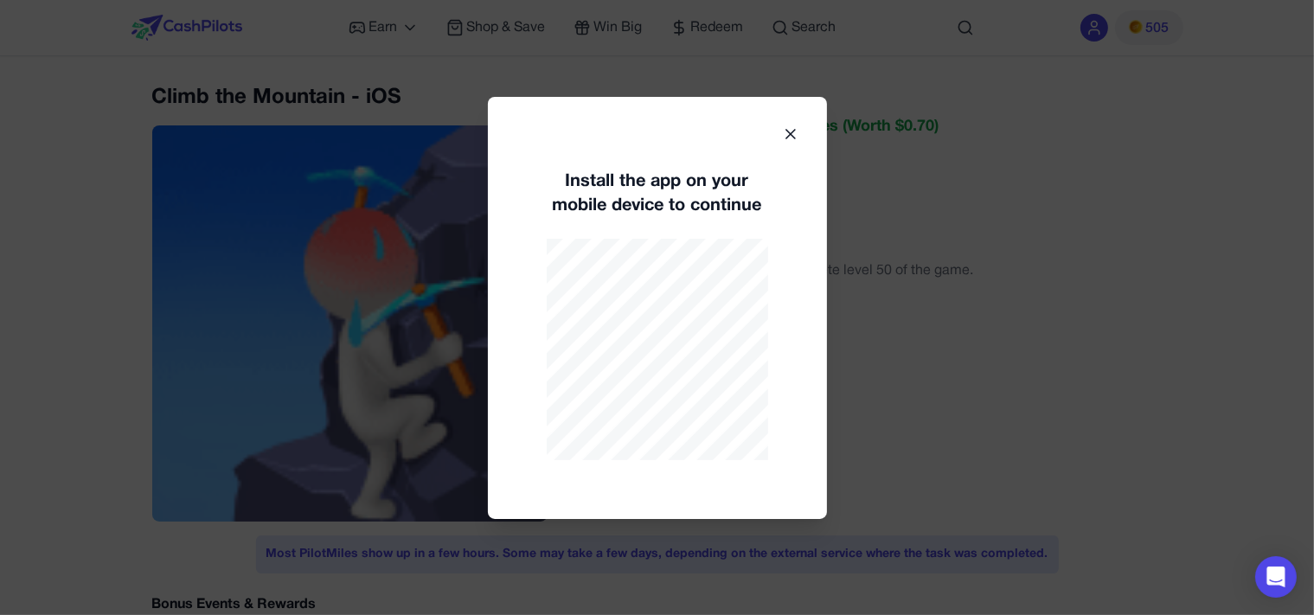
click at [783, 121] on div "Install the app on your mobile device to continue" at bounding box center [657, 308] width 339 height 422
click at [804, 130] on div "Install the app on your mobile device to continue" at bounding box center [657, 308] width 339 height 422
click at [797, 132] on icon at bounding box center [790, 133] width 17 height 17
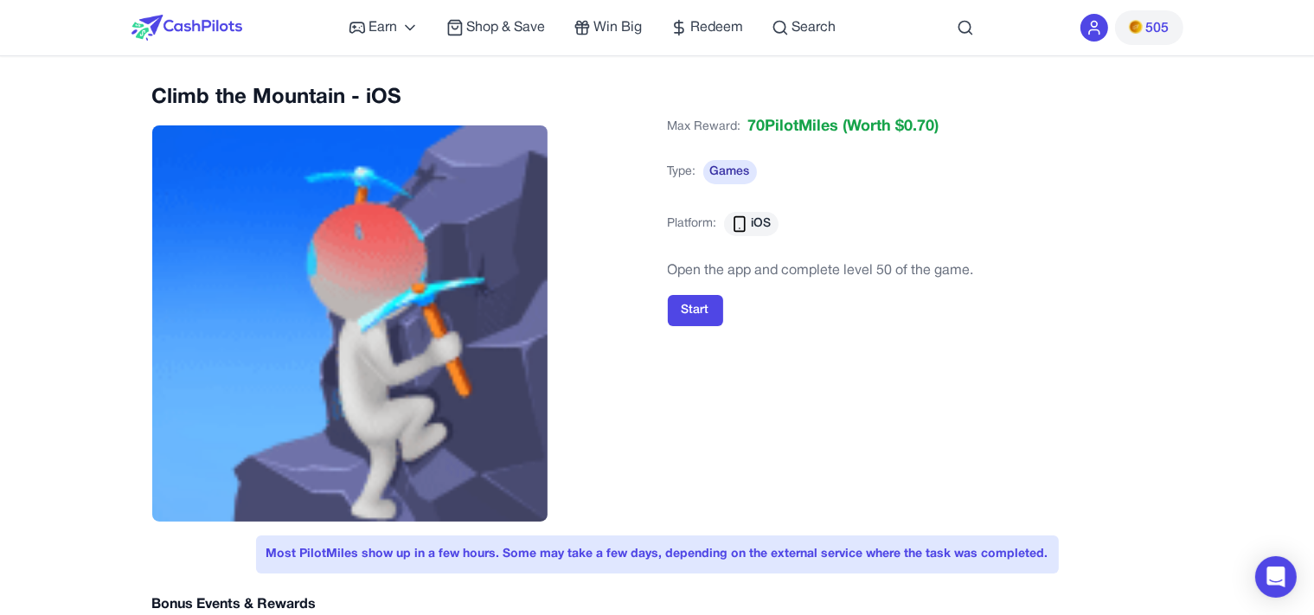
click at [217, 33] on img at bounding box center [186, 28] width 111 height 26
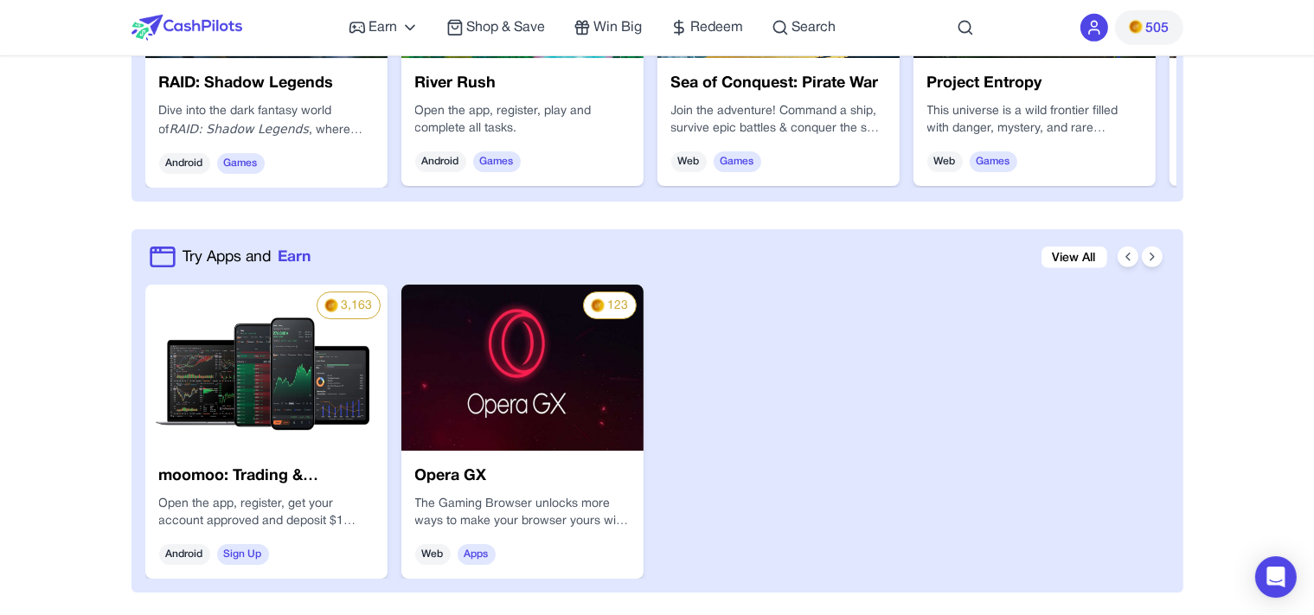
scroll to position [1553, 0]
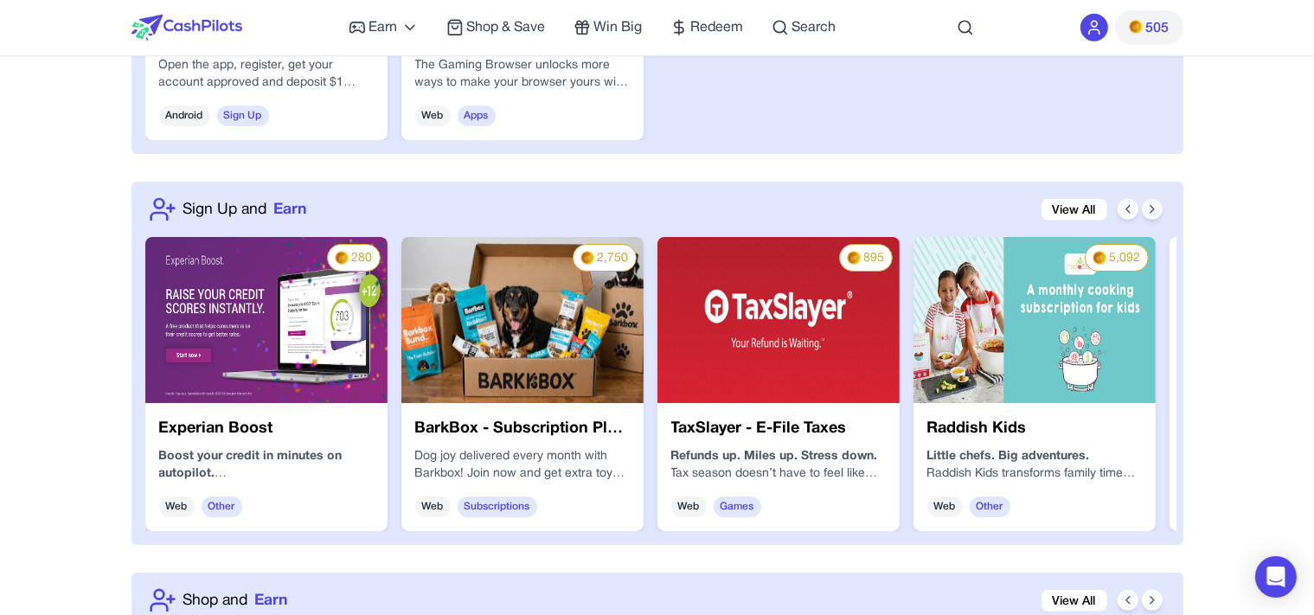
click at [1154, 199] on button at bounding box center [1152, 209] width 21 height 21
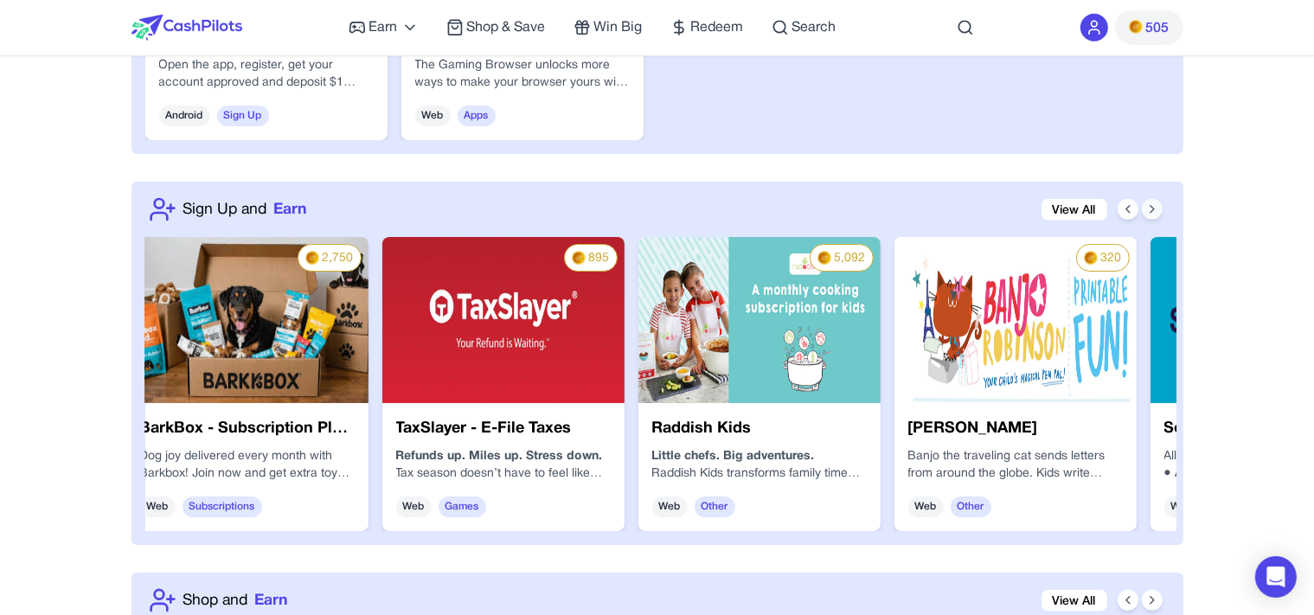
scroll to position [0, 277]
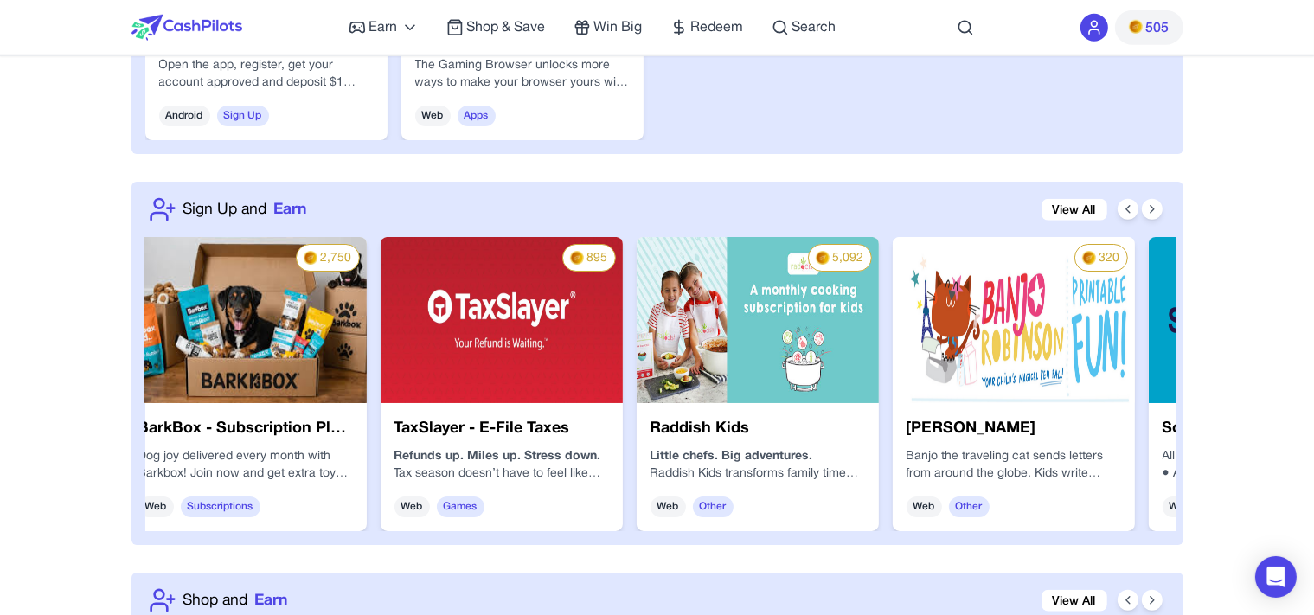
click at [1164, 204] on div "Sign Up and Earn View All" at bounding box center [660, 209] width 1031 height 28
click at [1152, 213] on icon at bounding box center [1152, 209] width 14 height 14
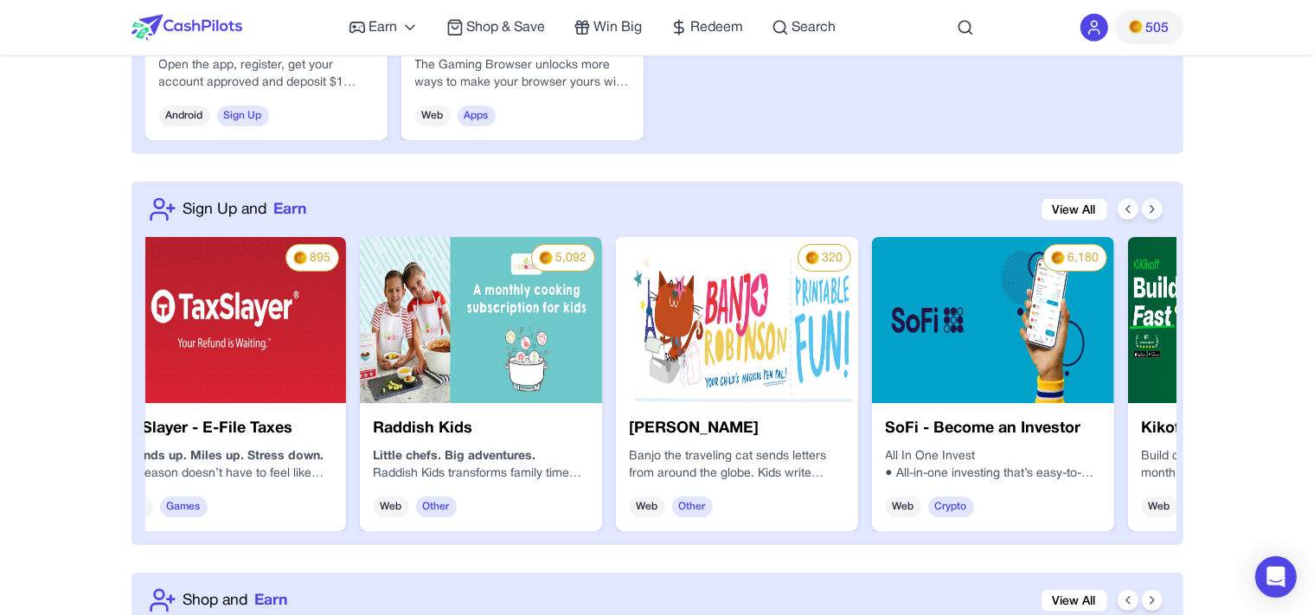
click at [1155, 211] on icon at bounding box center [1152, 209] width 14 height 14
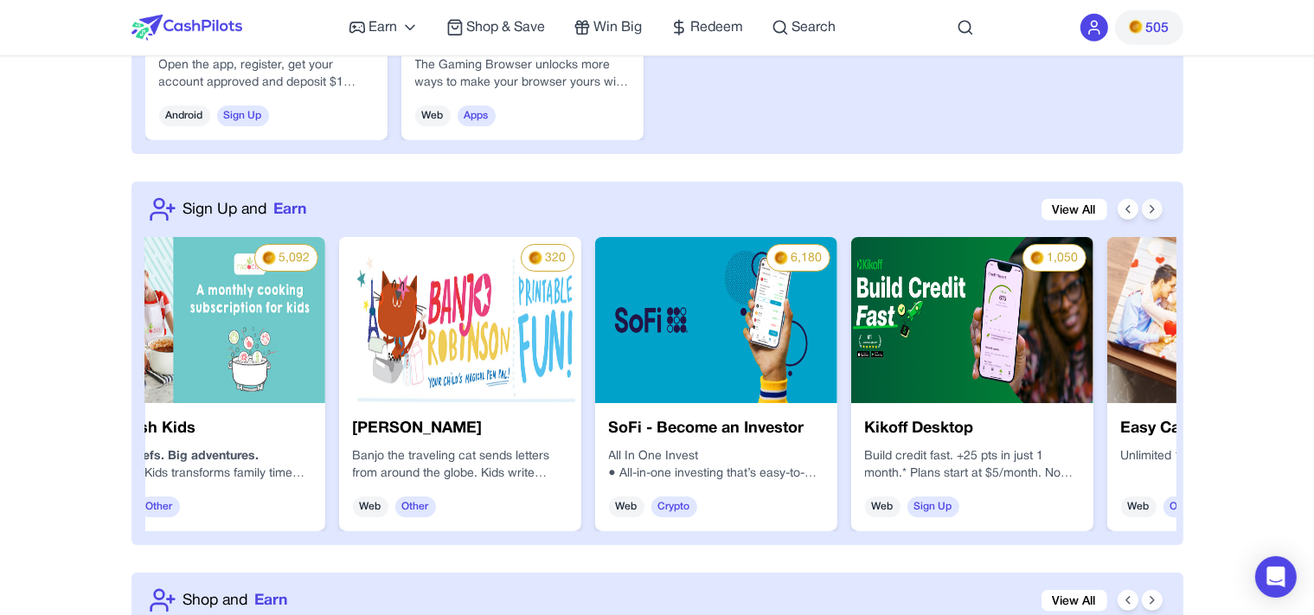
click at [1156, 209] on icon at bounding box center [1152, 209] width 14 height 14
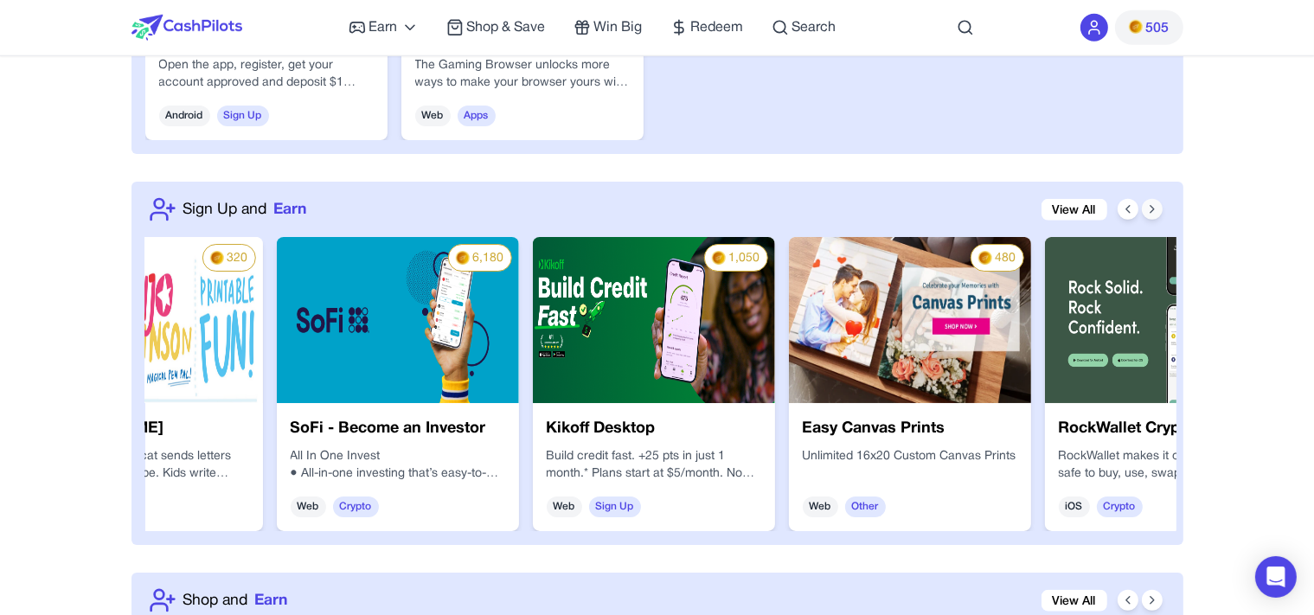
click at [1156, 209] on icon at bounding box center [1152, 209] width 14 height 14
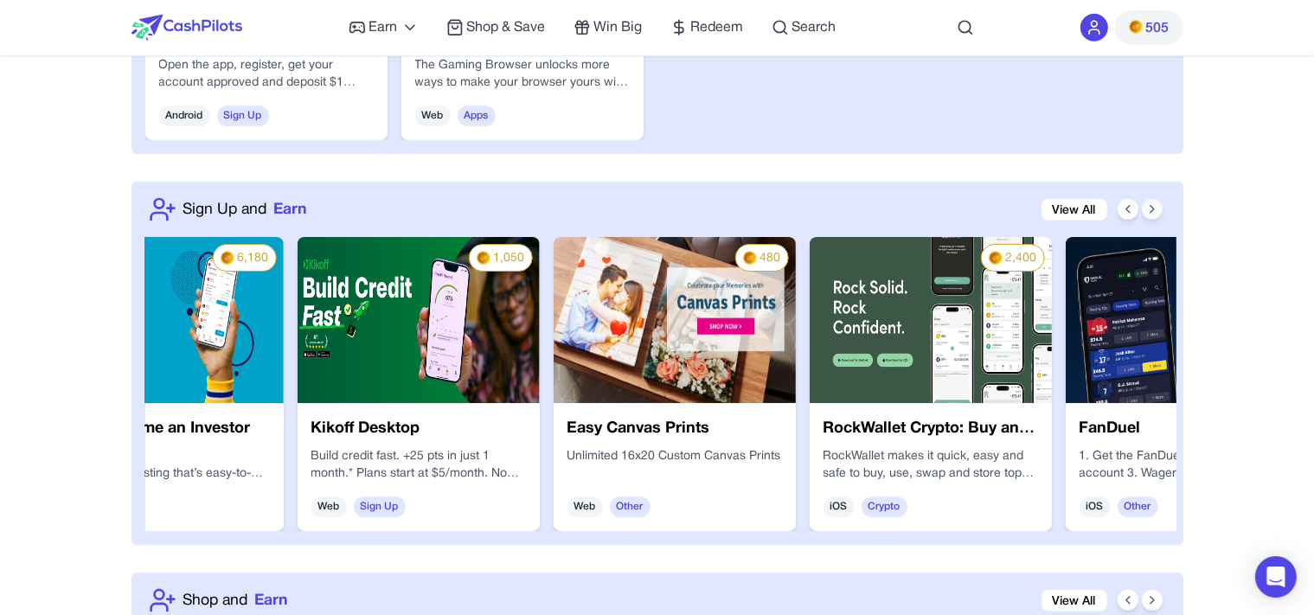
click at [1156, 209] on icon at bounding box center [1152, 209] width 14 height 14
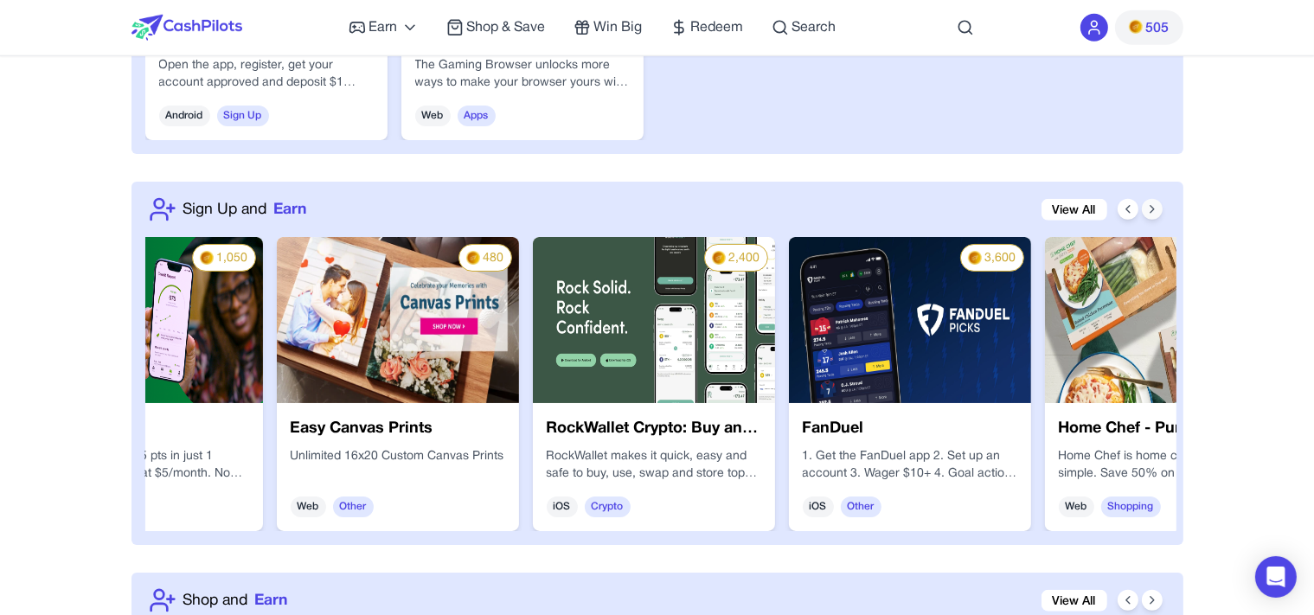
click at [1156, 209] on icon at bounding box center [1152, 209] width 14 height 14
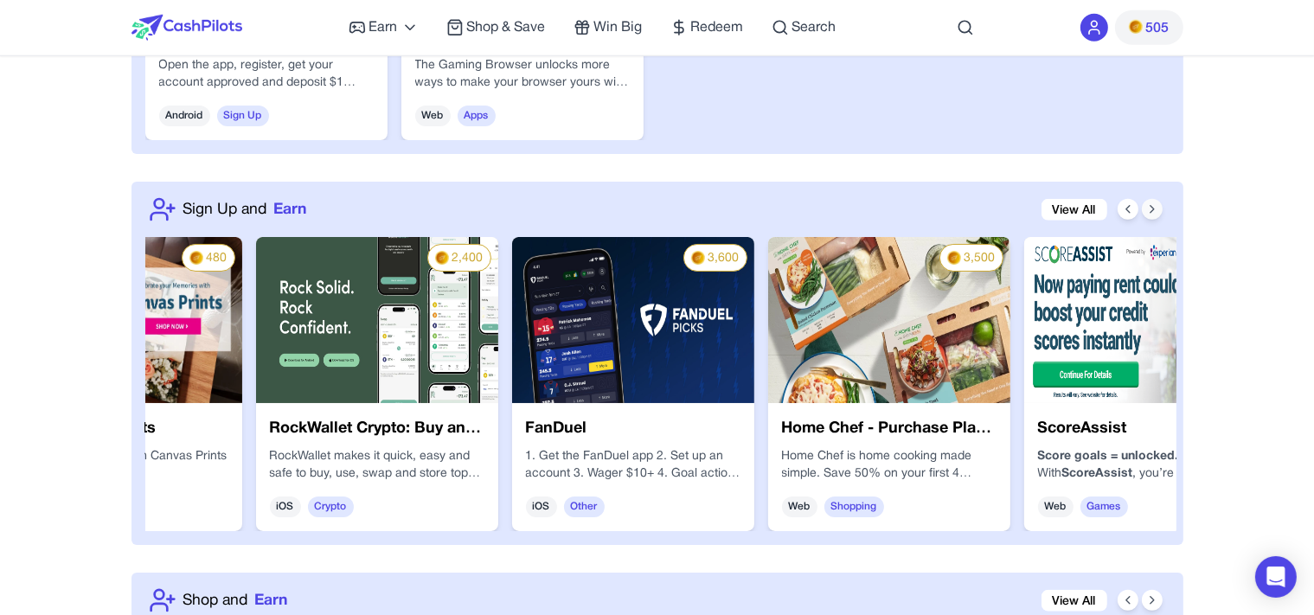
click at [1156, 209] on icon at bounding box center [1152, 209] width 14 height 14
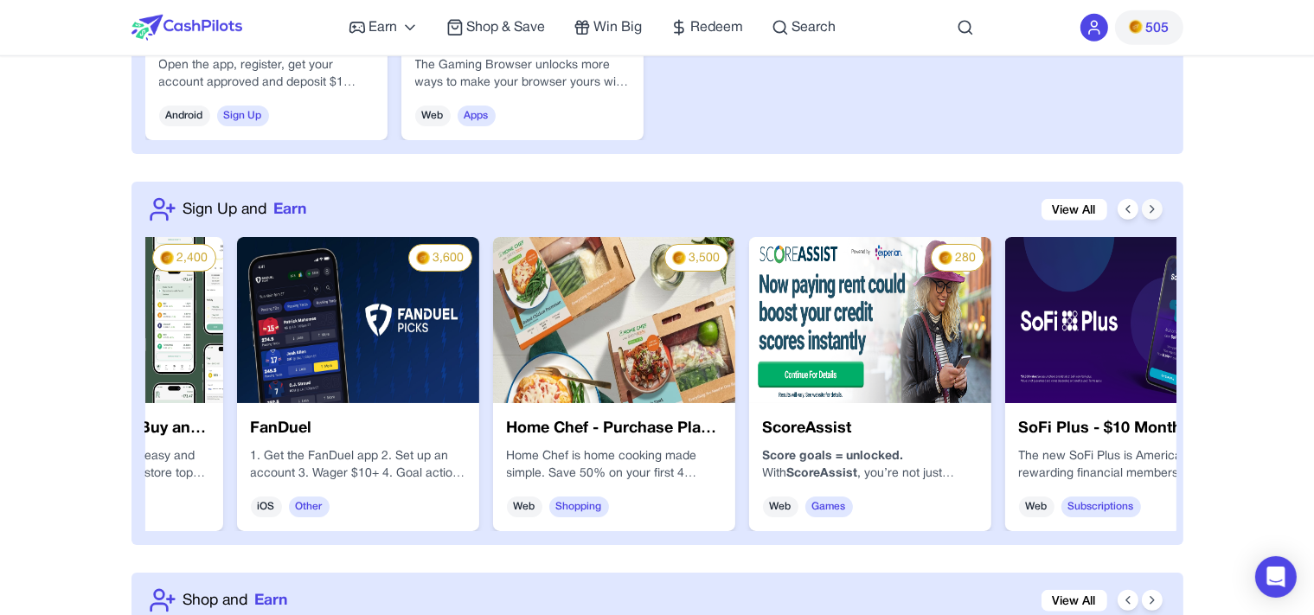
click at [1156, 209] on icon at bounding box center [1152, 209] width 14 height 14
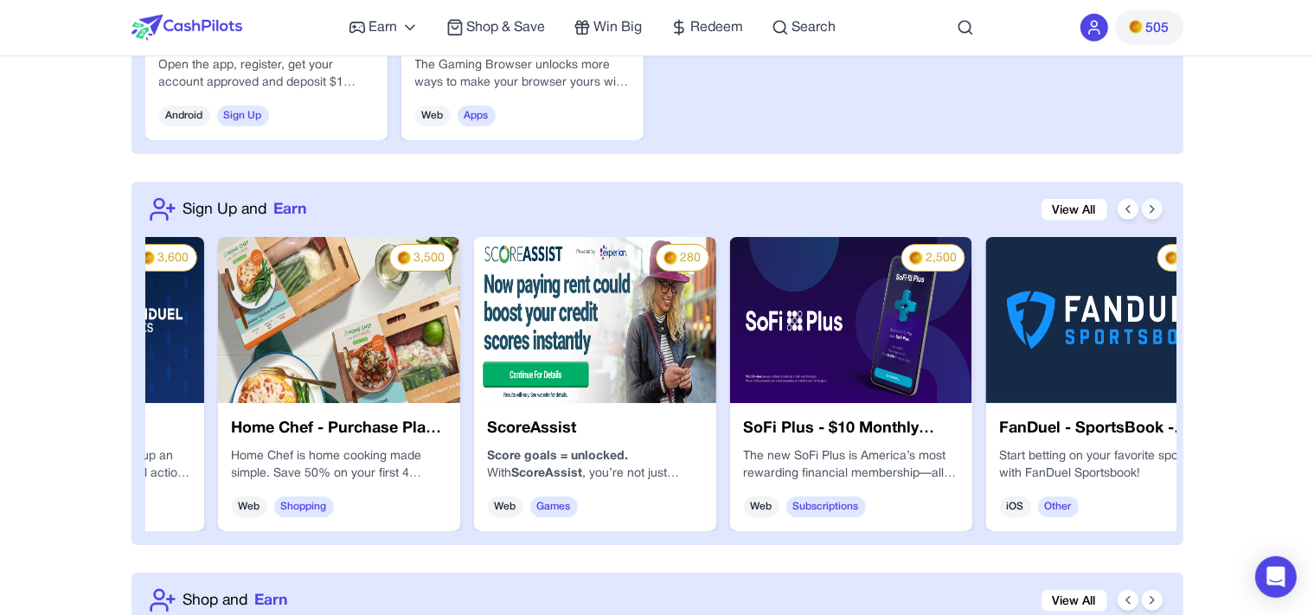
click at [1156, 209] on icon at bounding box center [1152, 209] width 14 height 14
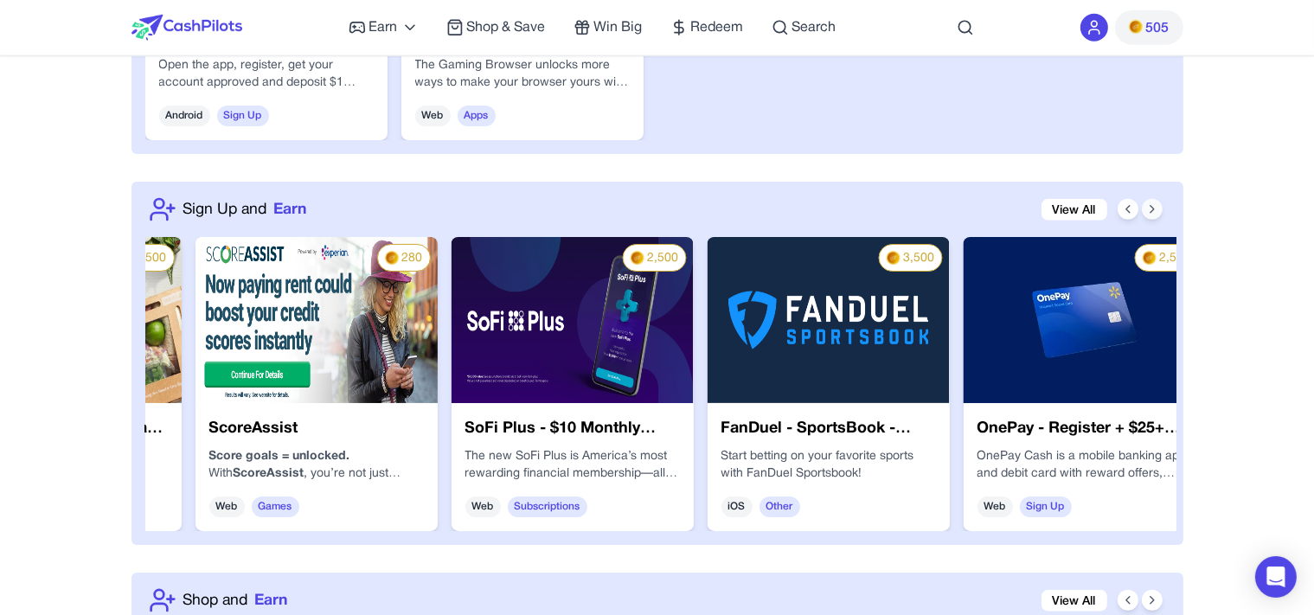
click at [1156, 209] on icon at bounding box center [1152, 209] width 14 height 14
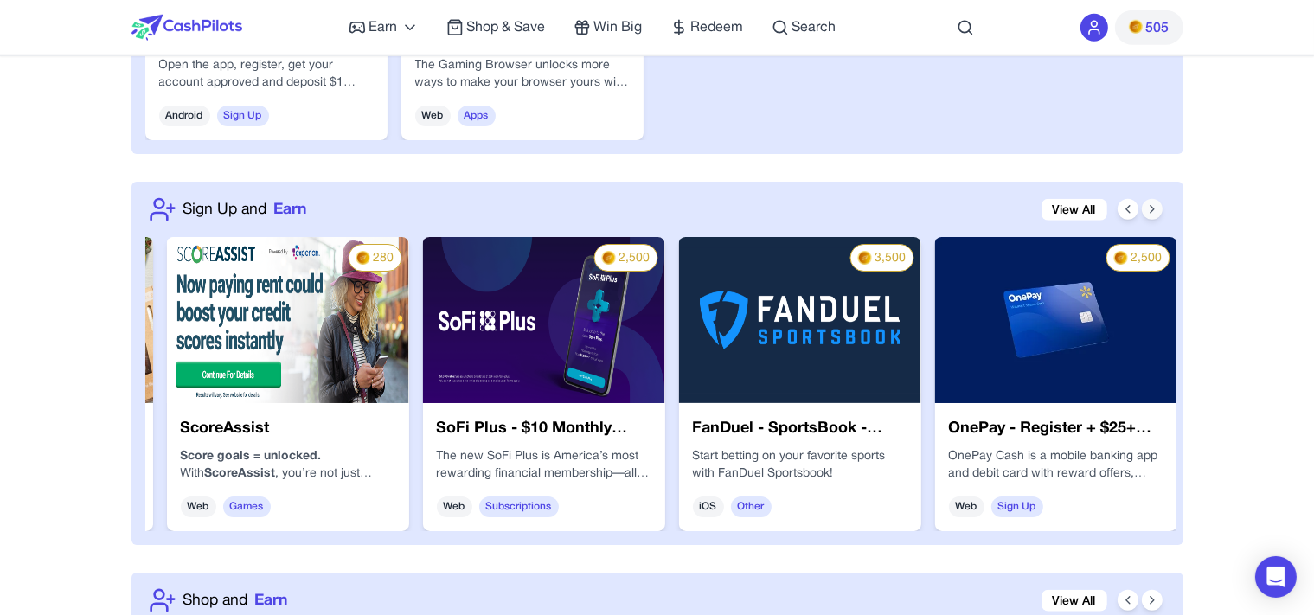
scroll to position [0, 2796]
click at [1156, 209] on icon at bounding box center [1152, 209] width 14 height 14
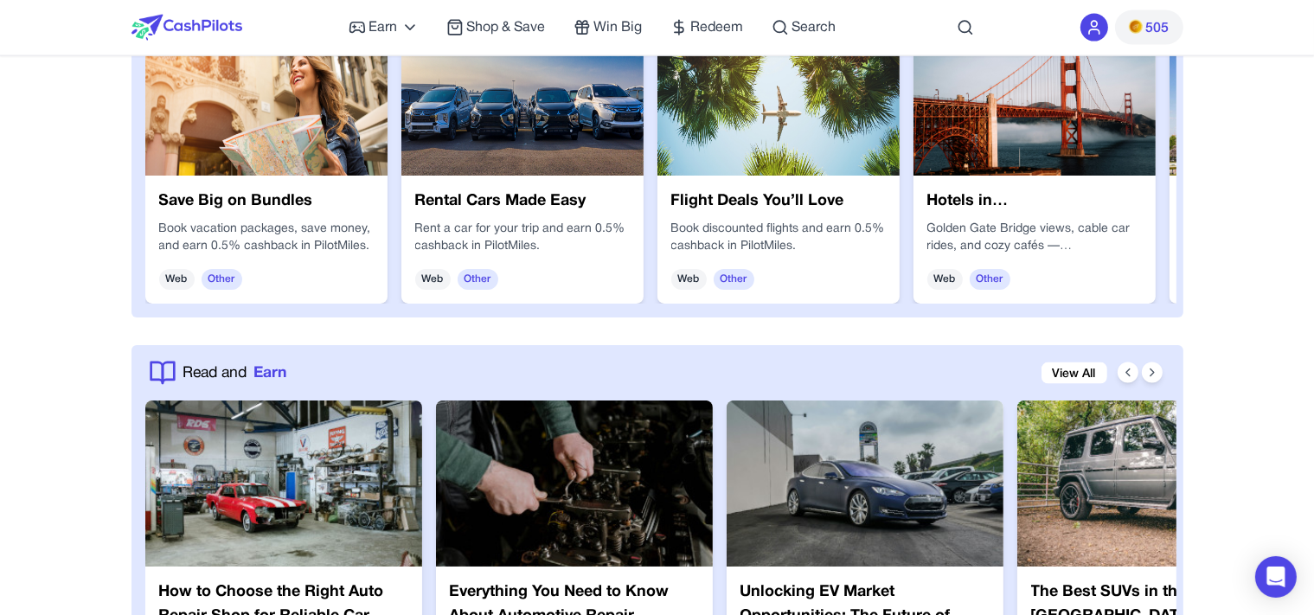
scroll to position [3622, 0]
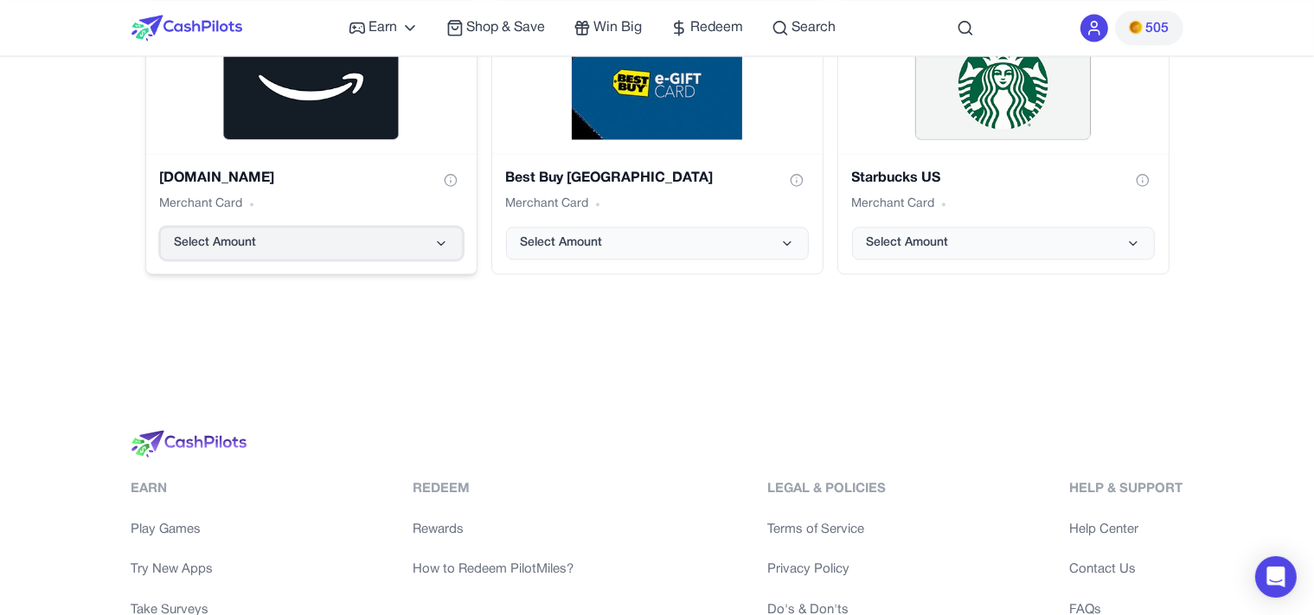
click at [241, 241] on span "Select Amount" at bounding box center [216, 242] width 82 height 17
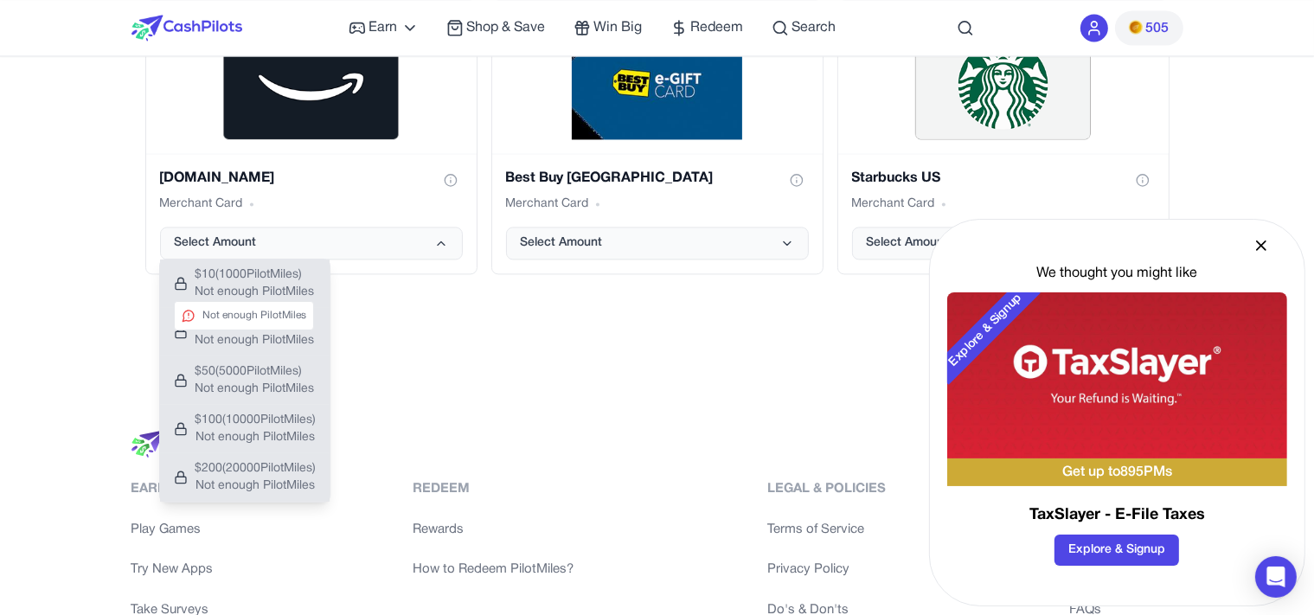
click at [303, 300] on span "Not enough PilotMiles" at bounding box center [254, 292] width 119 height 17
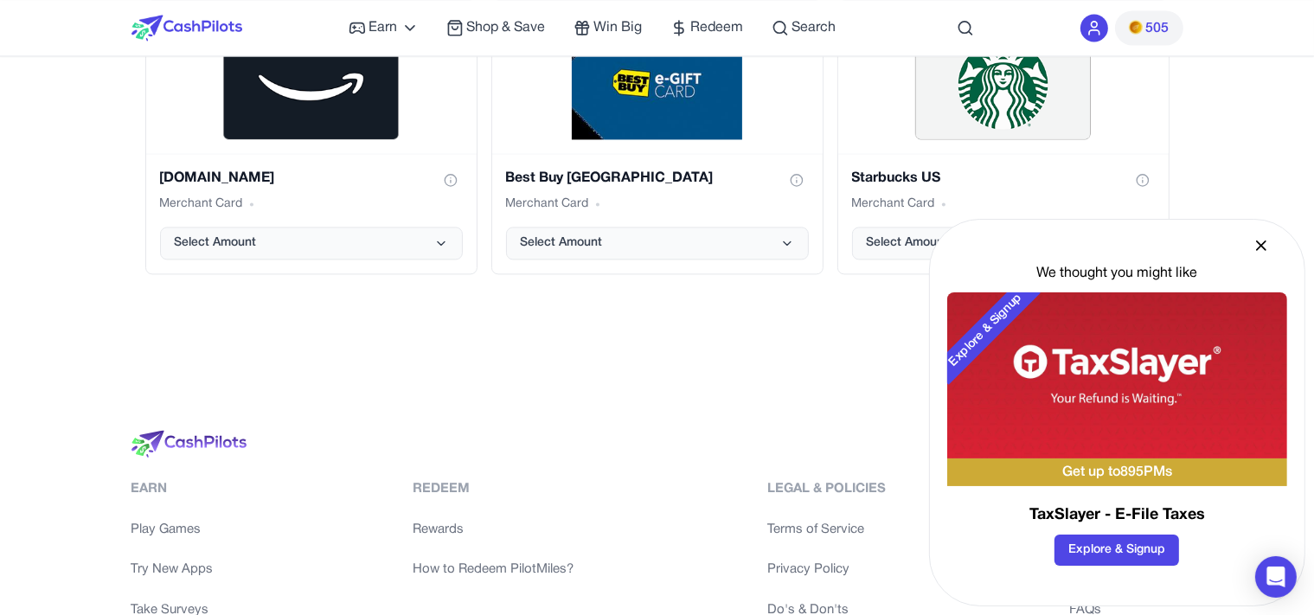
click at [1137, 28] on img at bounding box center [1136, 27] width 14 height 14
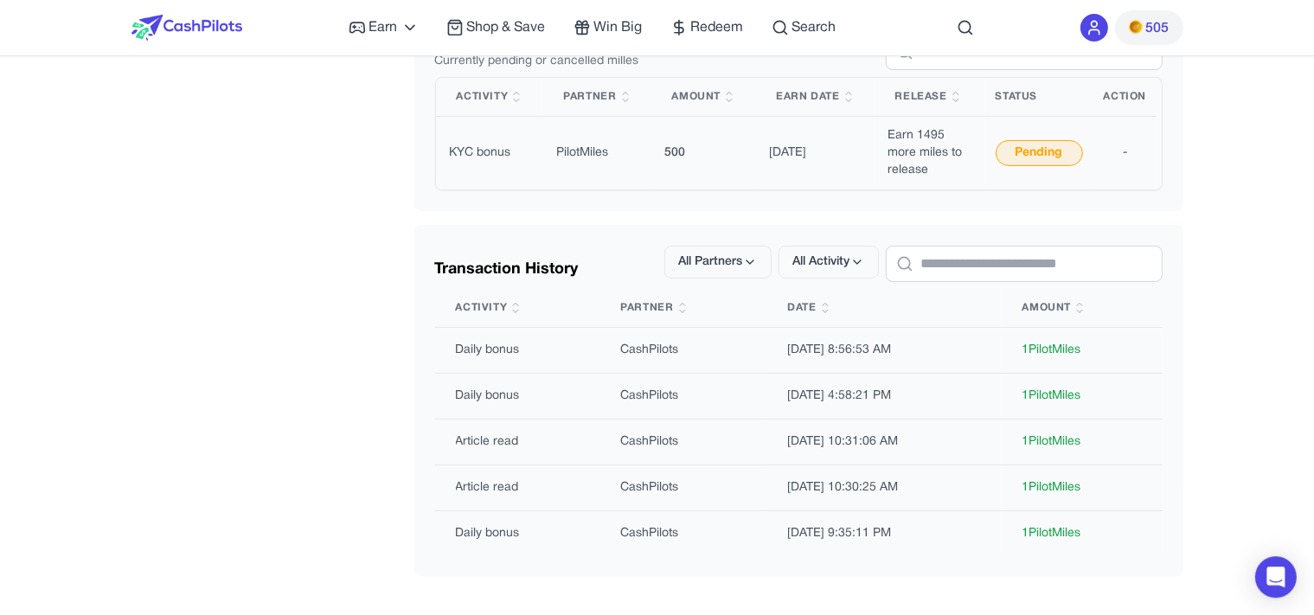
scroll to position [0, 0]
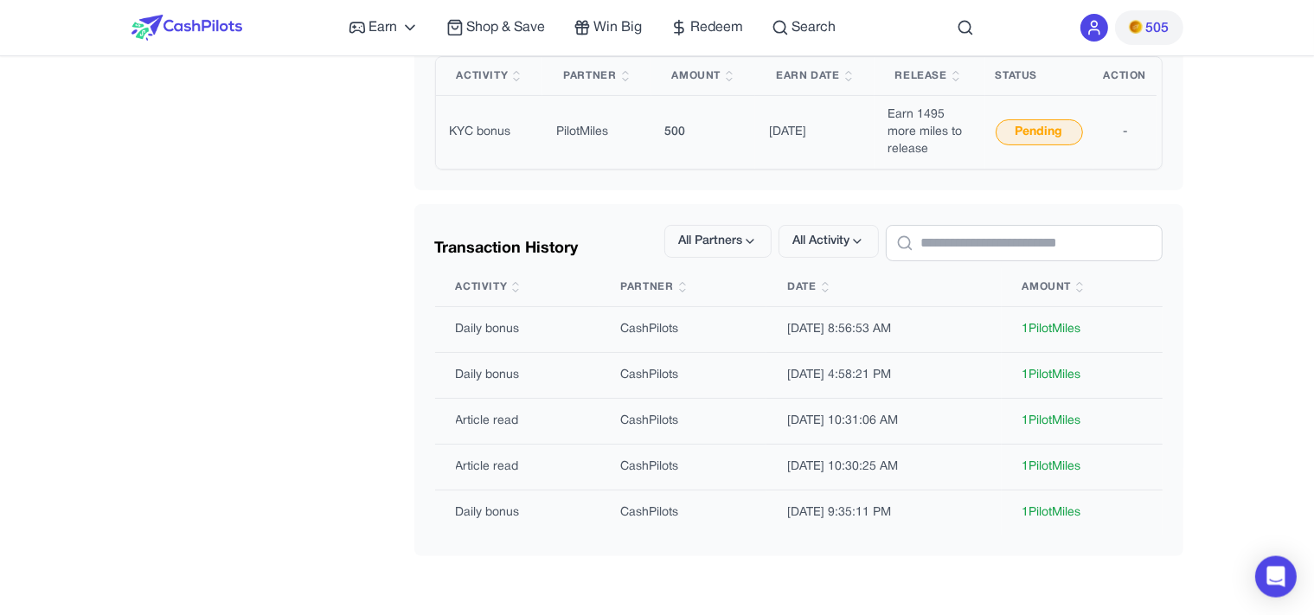
drag, startPoint x: 266, startPoint y: 516, endPoint x: 262, endPoint y: 555, distance: 39.1
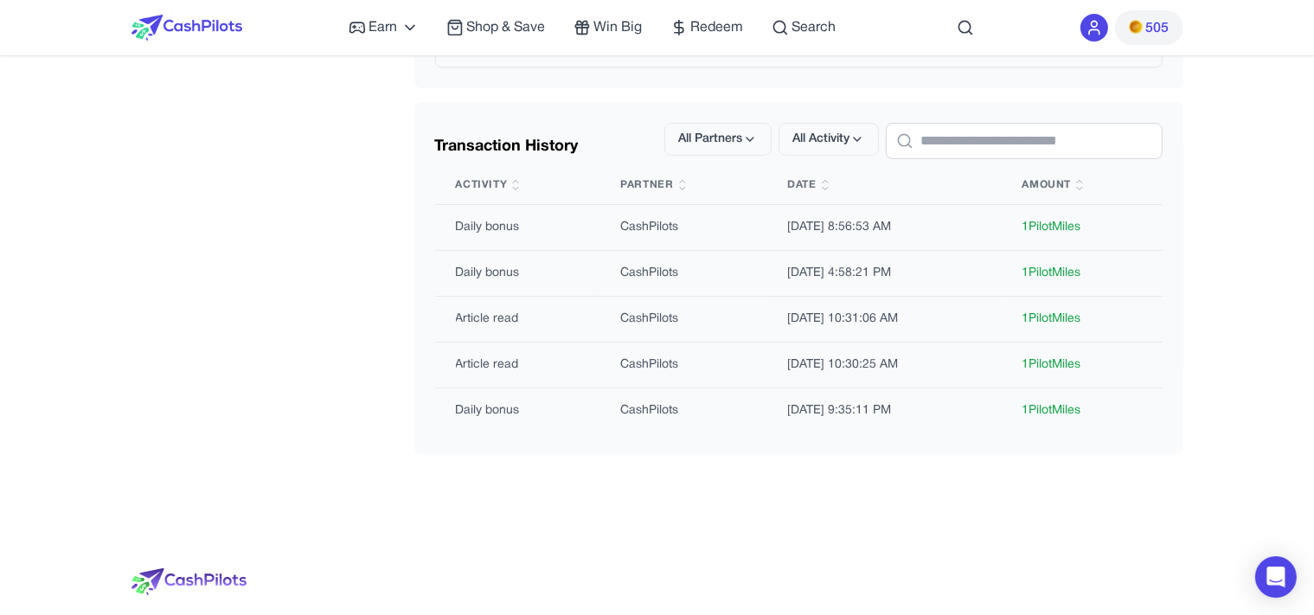
drag, startPoint x: 690, startPoint y: 274, endPoint x: 676, endPoint y: 218, distance: 58.1
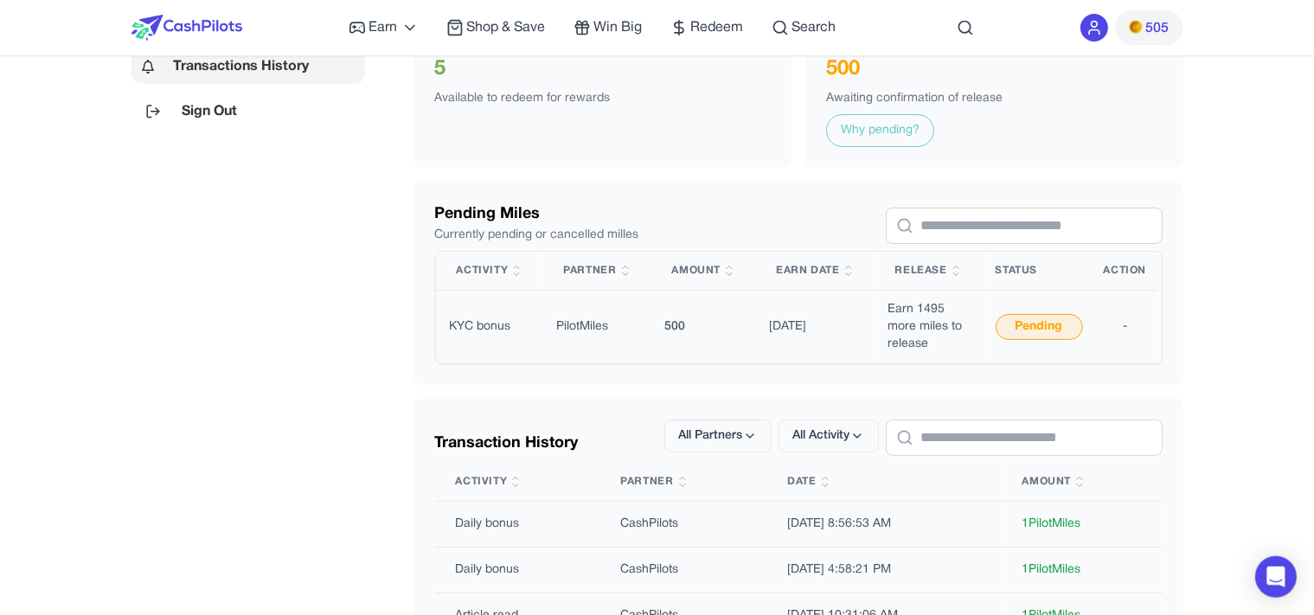
scroll to position [0, 0]
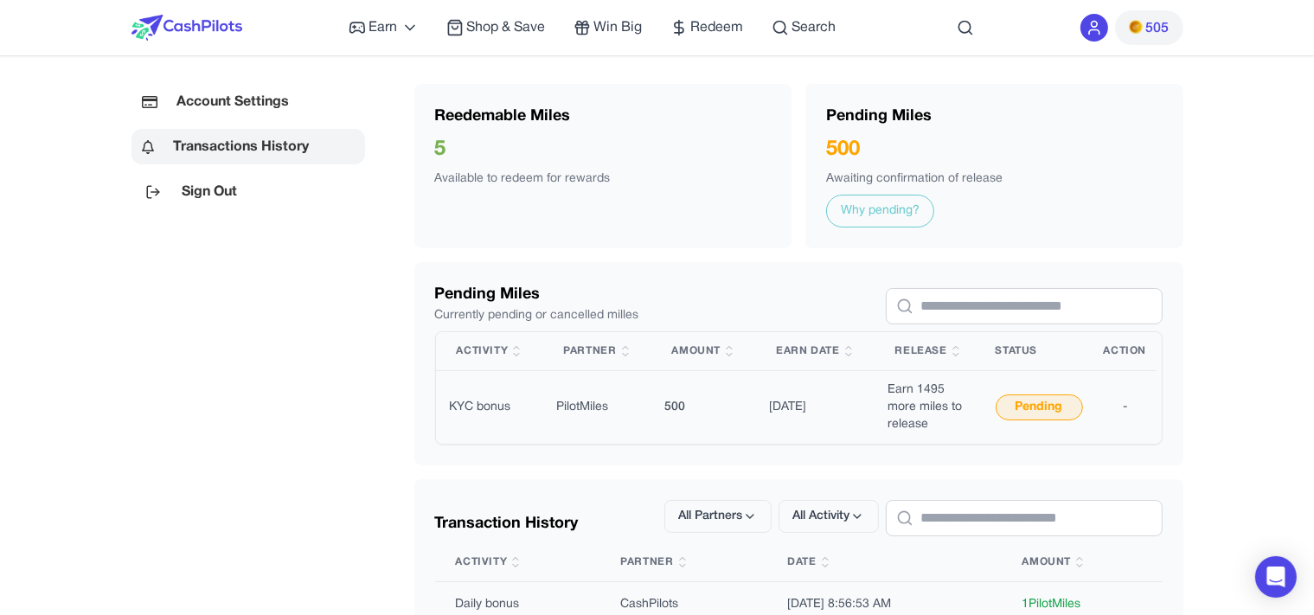
drag, startPoint x: 1041, startPoint y: 410, endPoint x: 1111, endPoint y: 410, distance: 69.2
click at [1045, 410] on div "Pending" at bounding box center [1039, 407] width 87 height 26
click at [542, 26] on span "Shop & Save" at bounding box center [506, 27] width 79 height 21
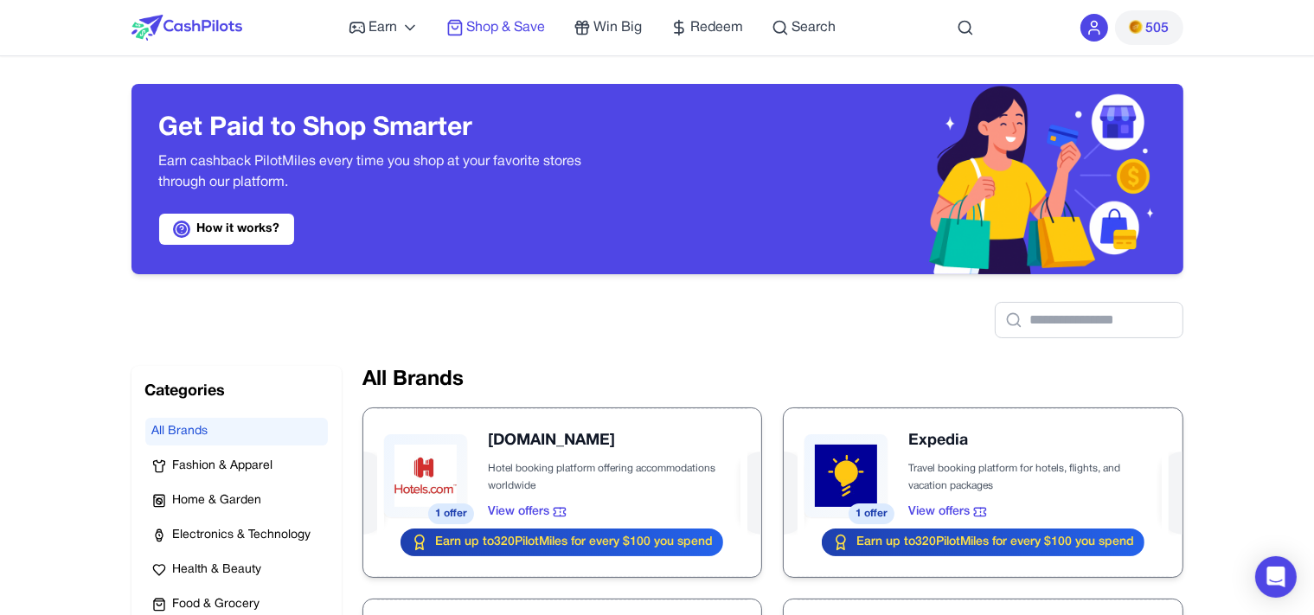
click at [484, 24] on span "Shop & Save" at bounding box center [506, 27] width 79 height 21
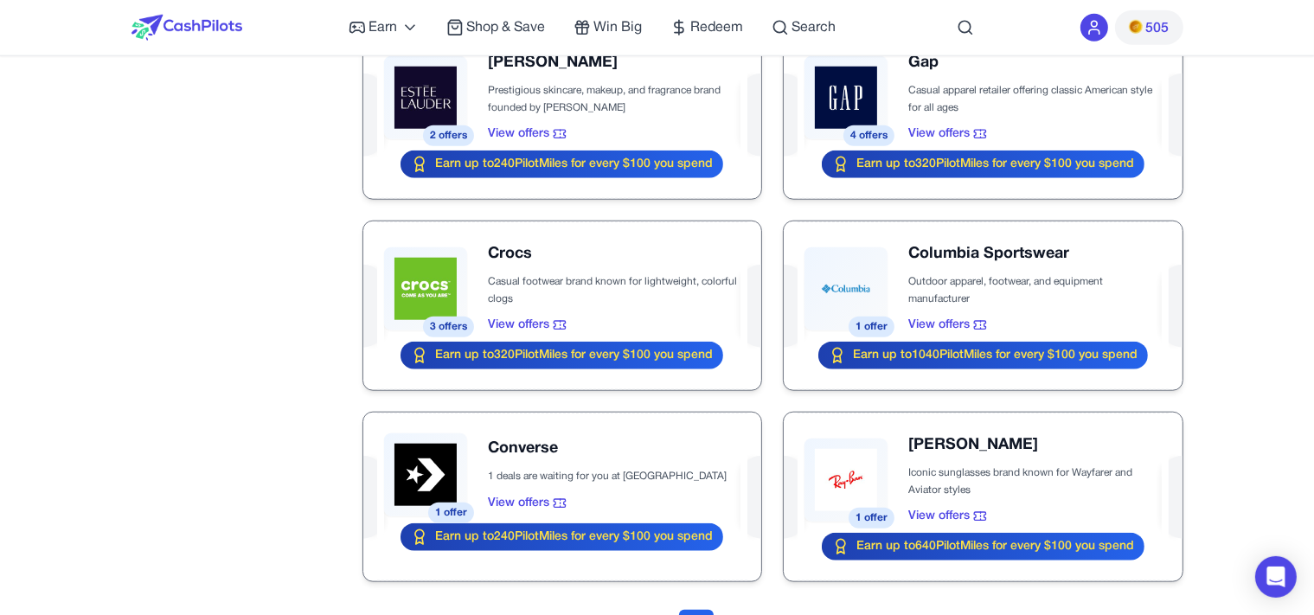
scroll to position [2070, 0]
